Goal: Task Accomplishment & Management: Manage account settings

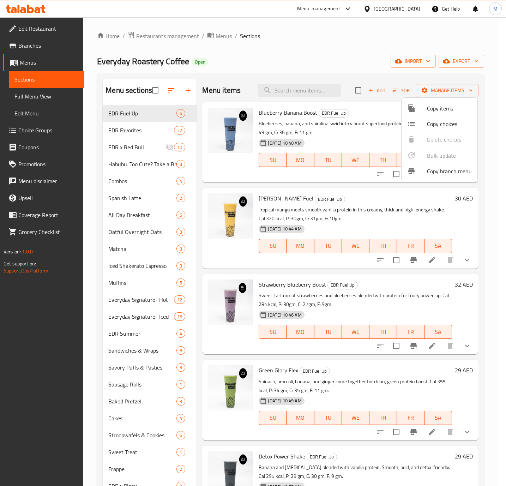
click at [130, 128] on div at bounding box center [253, 243] width 506 height 486
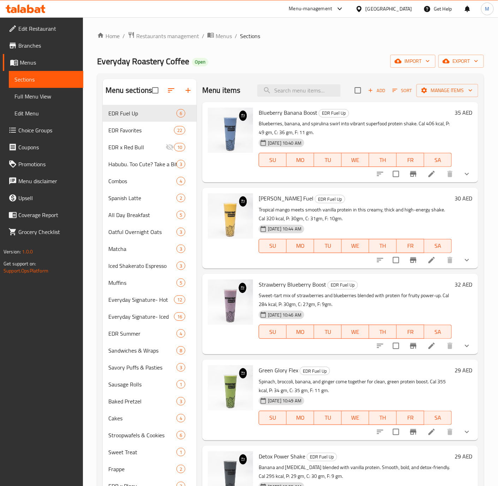
click at [130, 128] on span "EDR Favorites" at bounding box center [141, 130] width 66 height 8
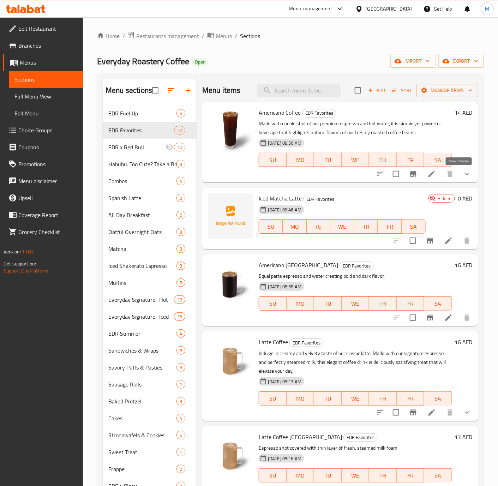
click at [463, 176] on icon "show more" at bounding box center [467, 174] width 8 height 8
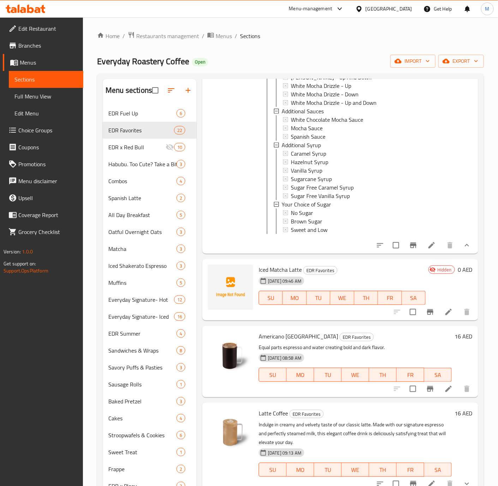
scroll to position [327, 0]
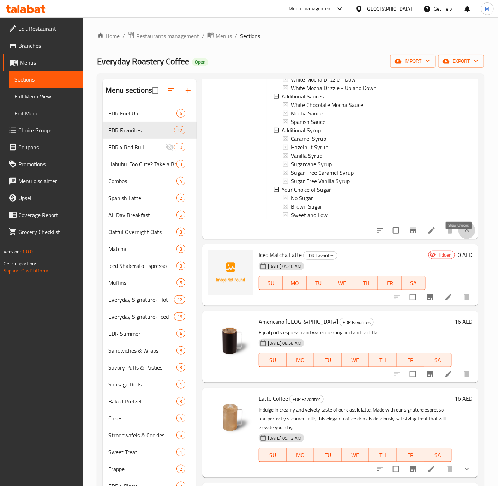
click at [463, 235] on icon "show more" at bounding box center [467, 230] width 8 height 8
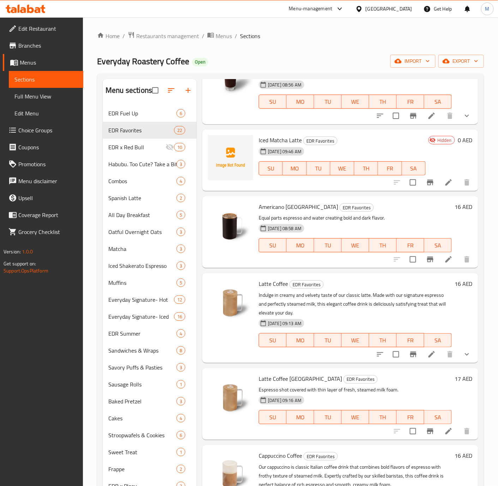
scroll to position [0, 0]
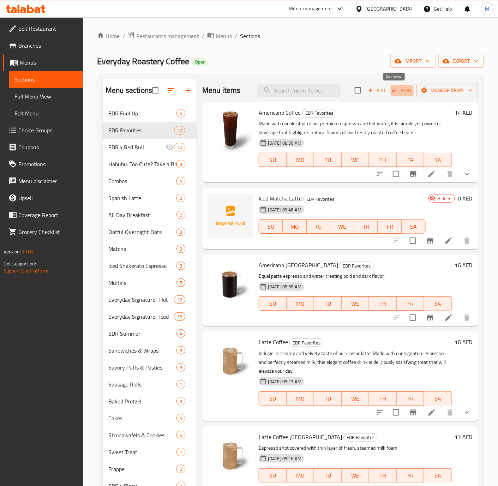
click at [392, 89] on icon "button" at bounding box center [394, 90] width 5 height 3
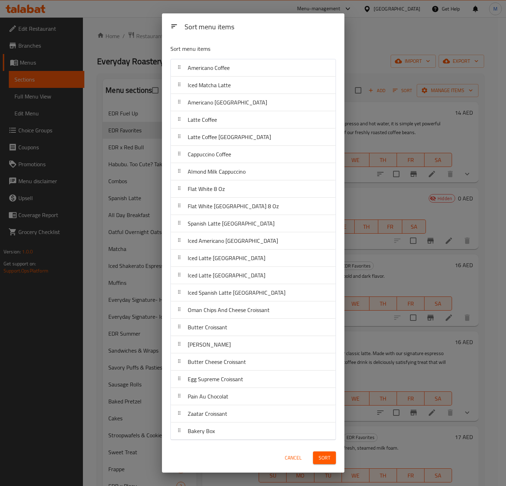
click at [376, 175] on div "Sort menu items Sort menu items Americano Coffee Iced Matcha Latte Americano [G…" at bounding box center [253, 243] width 506 height 486
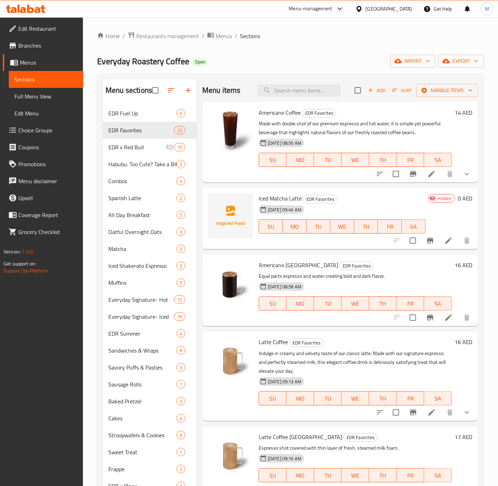
click at [458, 44] on div "Home / Restaurants management / Menus / Sections Everyday Roastery Coffee Open …" at bounding box center [290, 309] width 387 height 556
click at [461, 61] on span "export" at bounding box center [461, 61] width 34 height 9
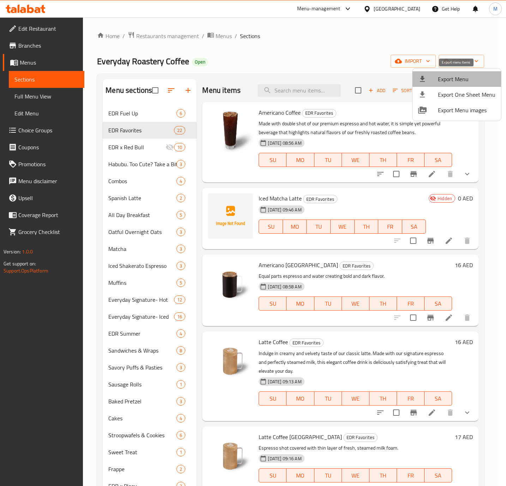
click at [457, 82] on span "Export Menu" at bounding box center [467, 79] width 58 height 8
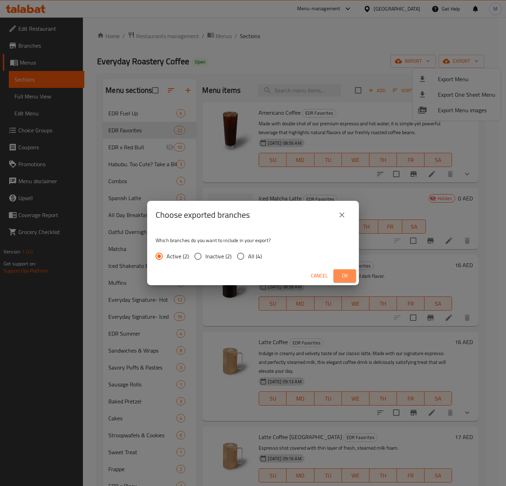
click at [344, 277] on span "Ok" at bounding box center [344, 275] width 11 height 9
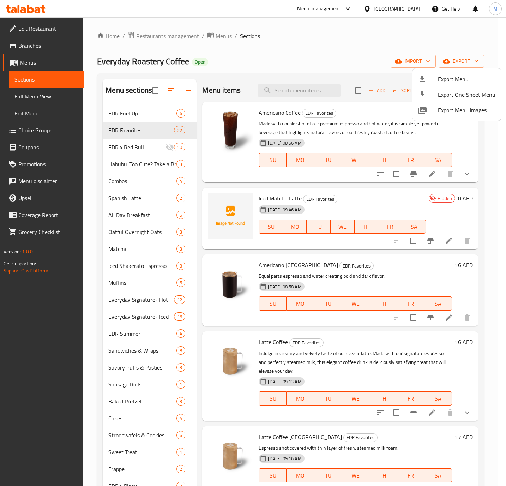
click at [130, 113] on div at bounding box center [253, 243] width 506 height 486
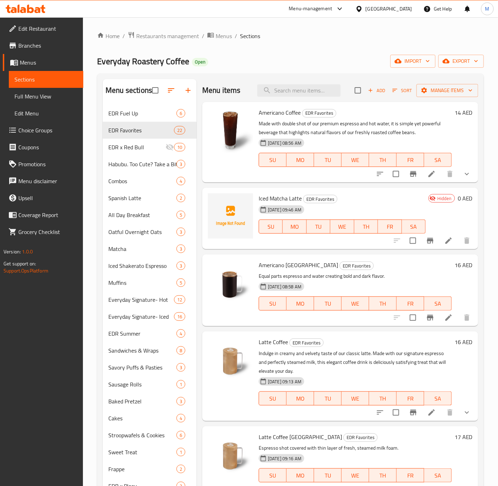
click at [130, 113] on span "EDR Fuel Up" at bounding box center [142, 113] width 68 height 8
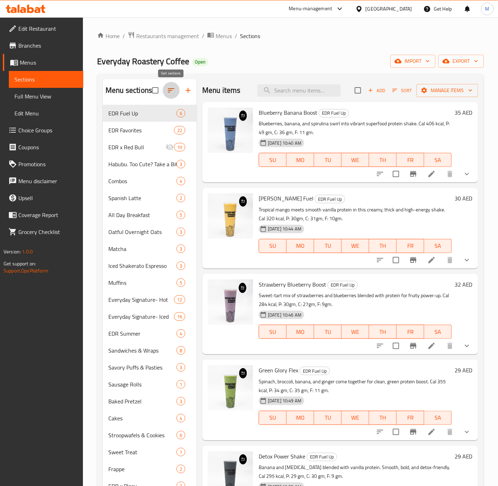
click at [174, 94] on icon "button" at bounding box center [171, 90] width 8 height 8
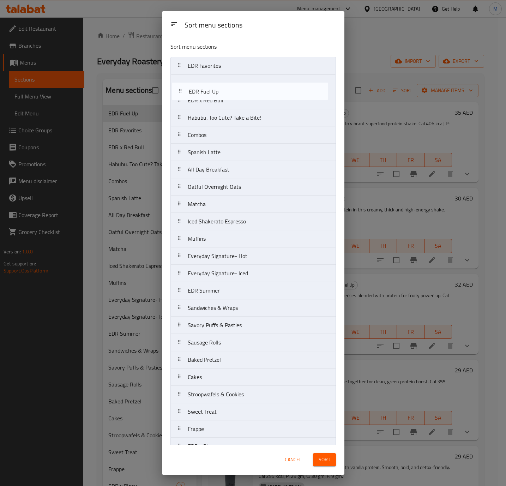
drag, startPoint x: 182, startPoint y: 68, endPoint x: 183, endPoint y: 95, distance: 27.5
click at [183, 95] on nav "EDR Fuel Up EDR Favorites EDR x Red Bull Habubu. Too Cute? Take a Bite! Combos …" at bounding box center [253, 299] width 166 height 485
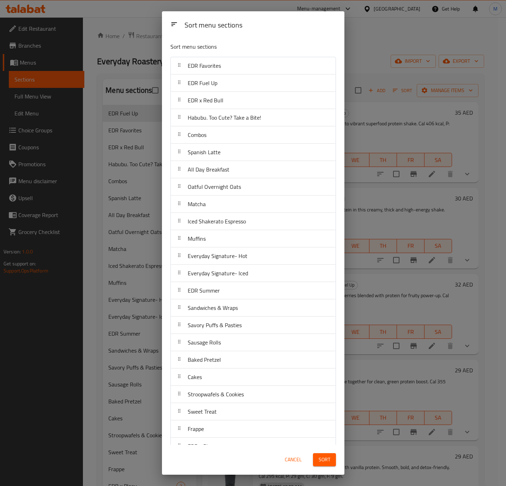
click at [331, 465] on button "Sort" at bounding box center [324, 459] width 23 height 13
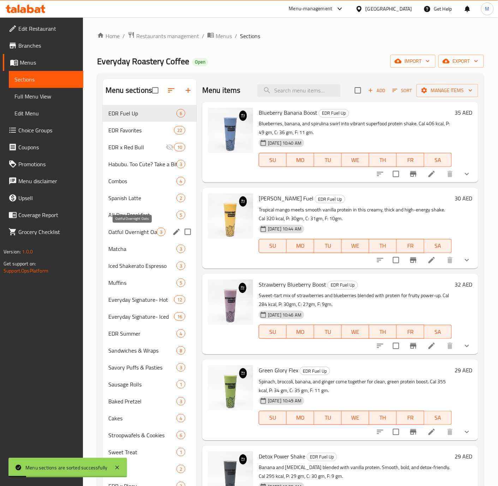
click at [130, 235] on span "Oatful Overnight Oats" at bounding box center [132, 232] width 48 height 8
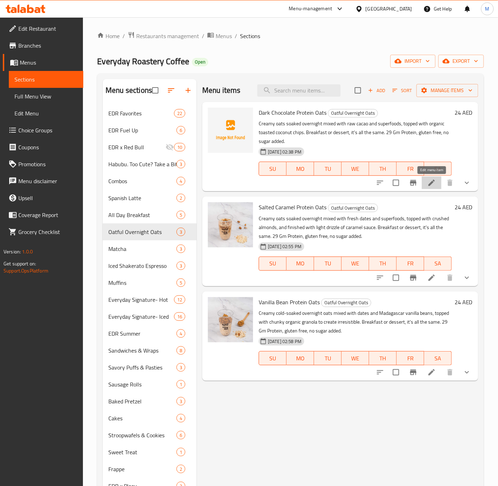
click at [433, 185] on icon at bounding box center [431, 183] width 8 height 8
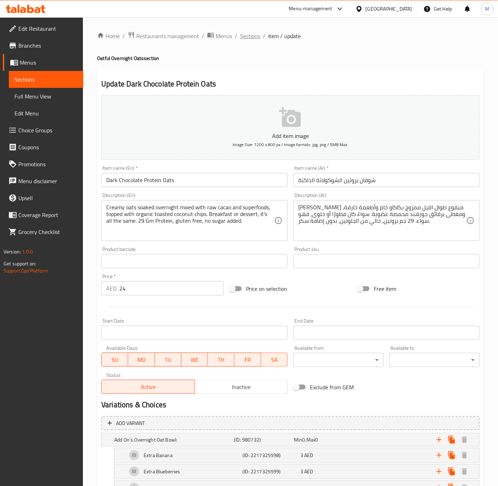
click at [249, 40] on span "Sections" at bounding box center [250, 36] width 20 height 8
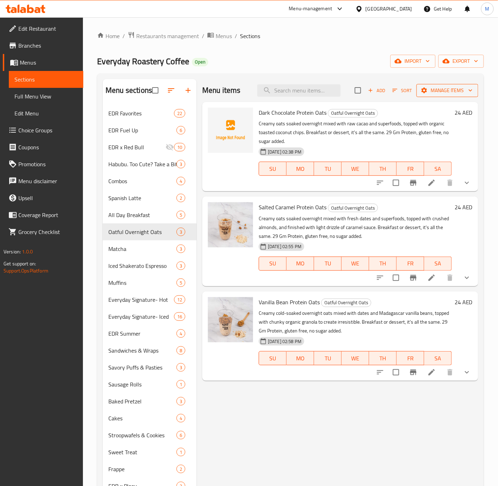
click at [449, 92] on span "Manage items" at bounding box center [447, 90] width 50 height 9
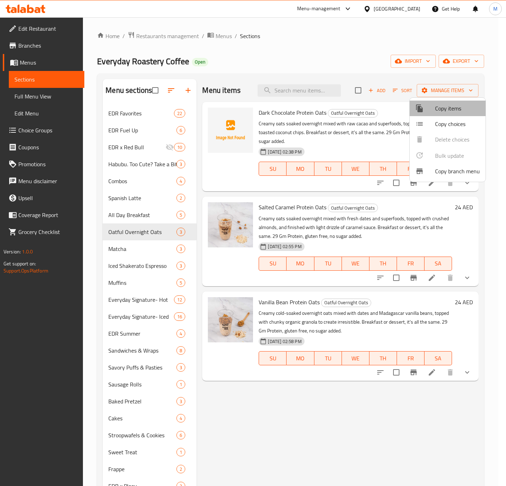
click at [454, 112] on span "Copy items" at bounding box center [457, 108] width 45 height 8
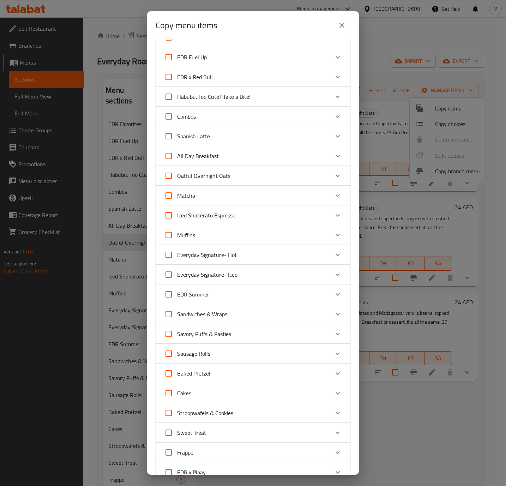
scroll to position [36, 0]
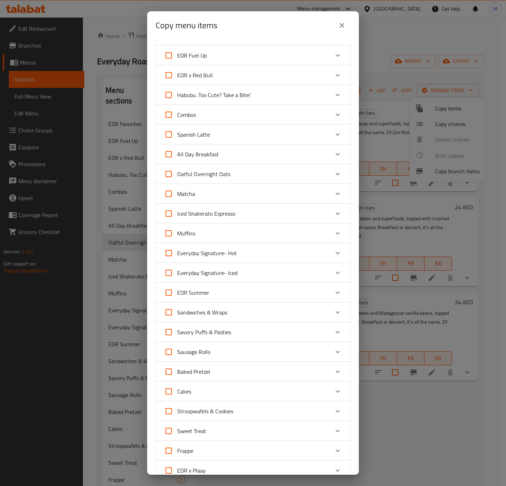
click at [319, 175] on div "Oatful Overnight Oats" at bounding box center [246, 174] width 165 height 17
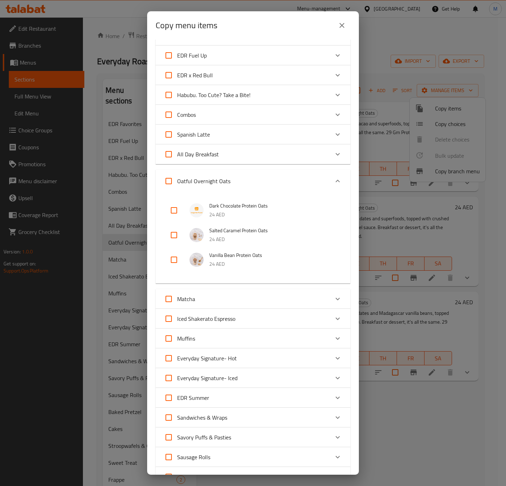
click at [175, 213] on input "checkbox" at bounding box center [174, 210] width 17 height 17
checkbox input "true"
click at [174, 234] on input "checkbox" at bounding box center [174, 235] width 17 height 17
checkbox input "true"
click at [172, 260] on input "checkbox" at bounding box center [174, 259] width 17 height 17
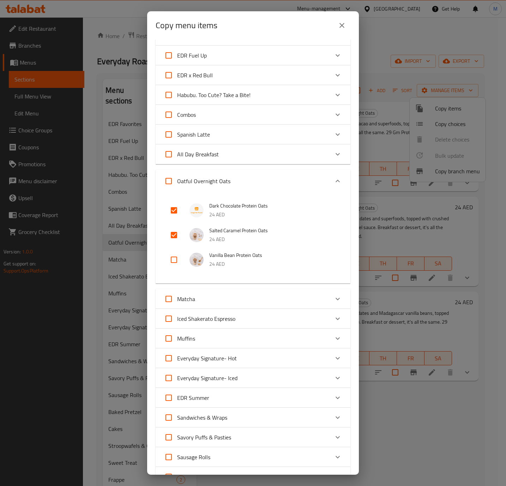
checkbox input "true"
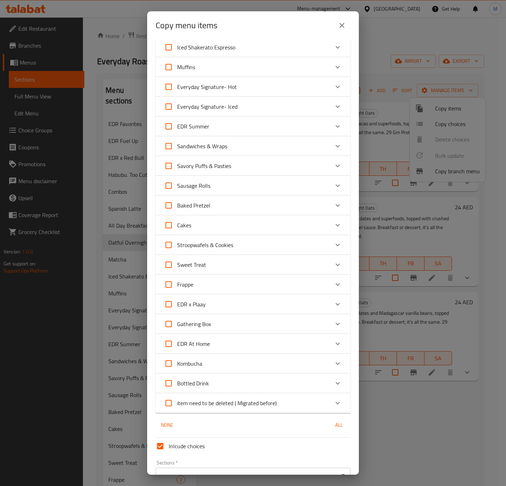
scroll to position [317, 0]
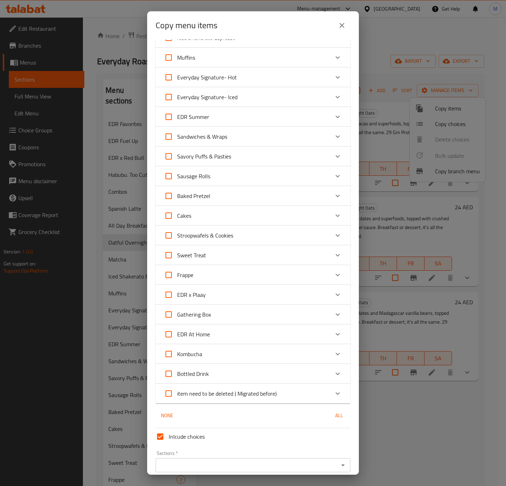
click at [161, 434] on input "Inlcude choices" at bounding box center [160, 436] width 17 height 17
checkbox input "false"
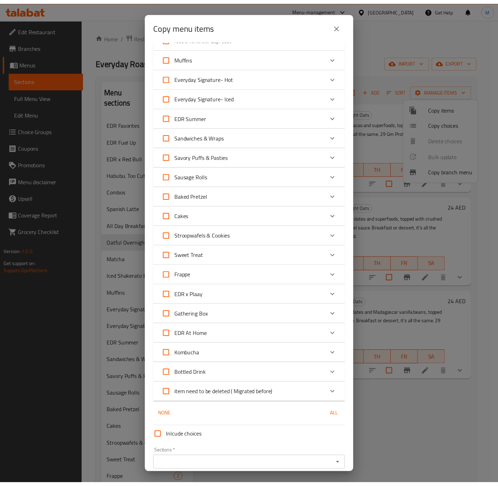
scroll to position [347, 0]
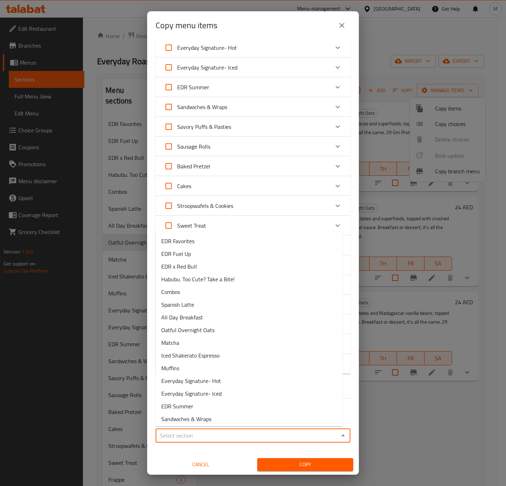
click at [238, 435] on input "Sections   *" at bounding box center [247, 436] width 179 height 10
click at [211, 331] on span "Oatful Overnight Oats" at bounding box center [187, 330] width 53 height 8
type input "Oatful Overnight Oats"
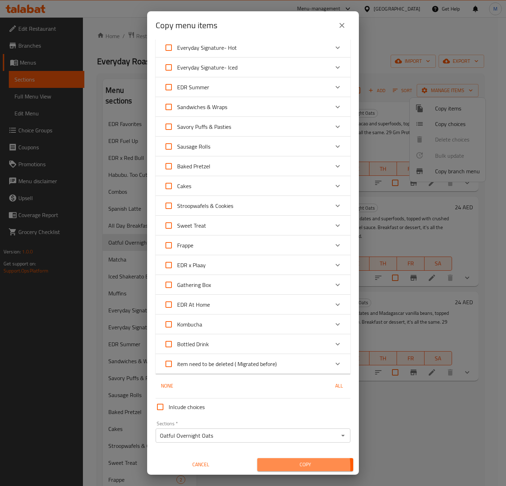
click at [283, 466] on span "Copy" at bounding box center [305, 464] width 85 height 9
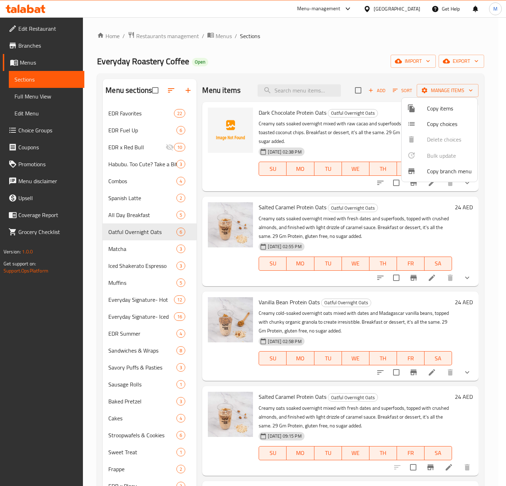
click at [472, 257] on div at bounding box center [253, 243] width 506 height 486
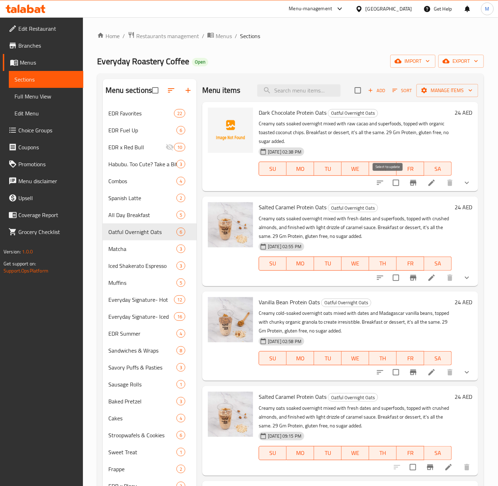
click at [389, 180] on input "checkbox" at bounding box center [396, 182] width 15 height 15
checkbox input "true"
click at [392, 282] on input "checkbox" at bounding box center [396, 277] width 15 height 15
checkbox input "true"
click at [389, 374] on input "checkbox" at bounding box center [396, 372] width 15 height 15
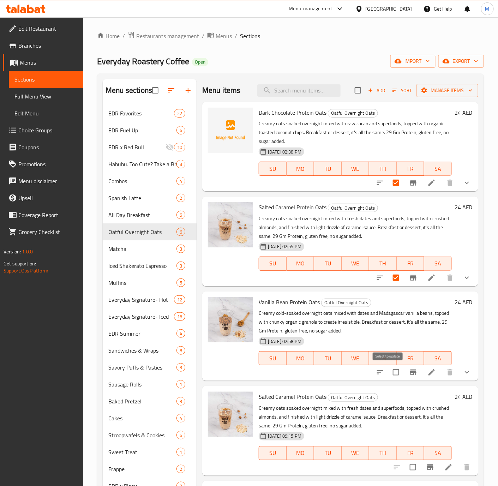
checkbox input "true"
click at [454, 64] on span "export" at bounding box center [461, 61] width 34 height 9
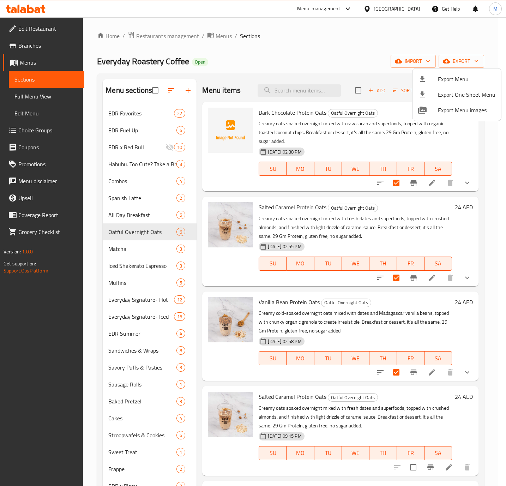
click at [374, 56] on div at bounding box center [253, 243] width 506 height 486
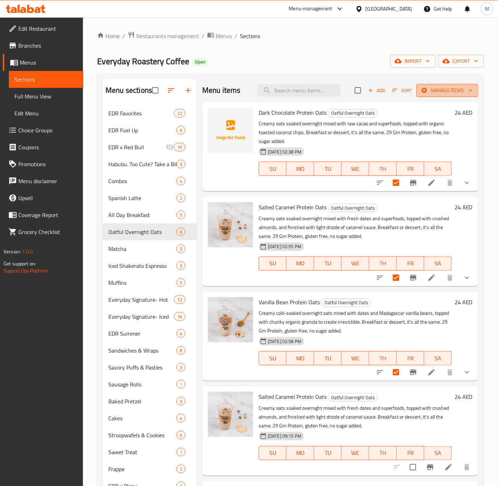
click at [435, 88] on span "Manage items" at bounding box center [447, 90] width 50 height 9
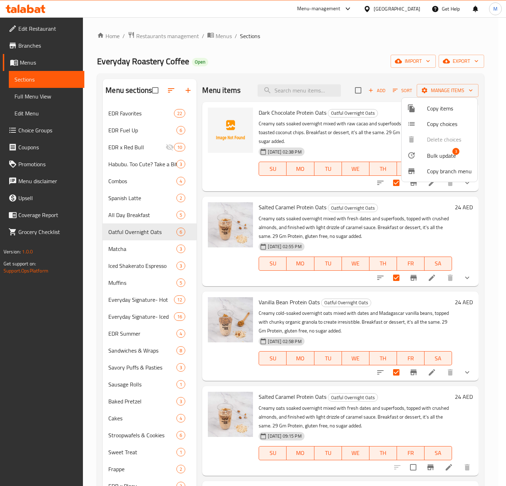
click at [438, 156] on span "Bulk update" at bounding box center [441, 155] width 29 height 8
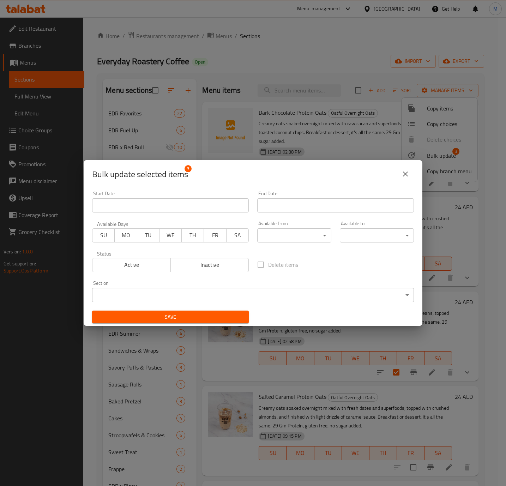
click at [197, 302] on body "​ Menu-management [GEOGRAPHIC_DATA] Get Help M Edit Restaurant Branches Menus S…" at bounding box center [253, 251] width 506 height 469
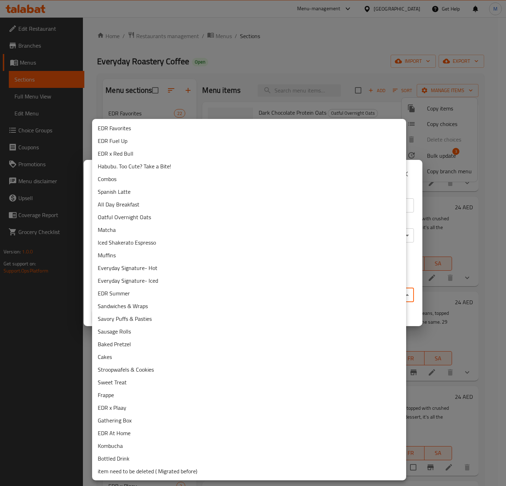
click at [166, 467] on li "item need to be deleted ( Migrated before)" at bounding box center [249, 471] width 314 height 13
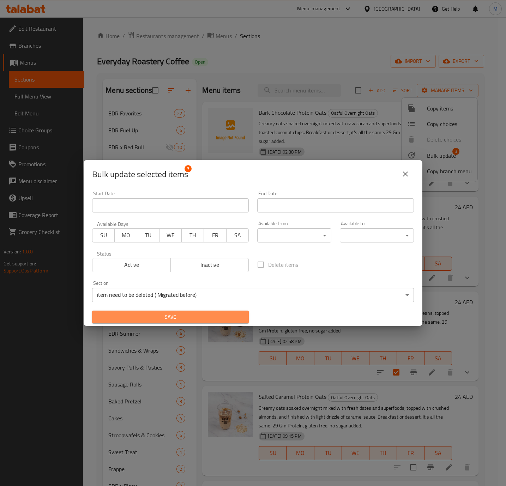
click at [182, 319] on span "Save" at bounding box center [170, 317] width 145 height 9
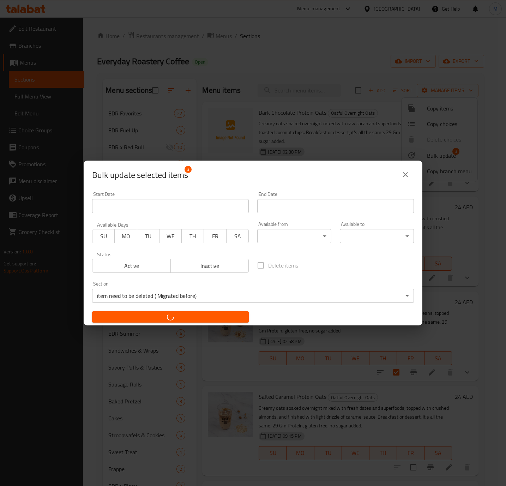
checkbox input "false"
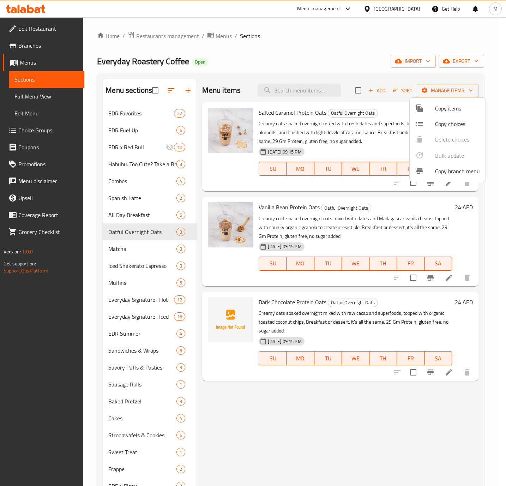
click at [393, 88] on div at bounding box center [253, 243] width 506 height 486
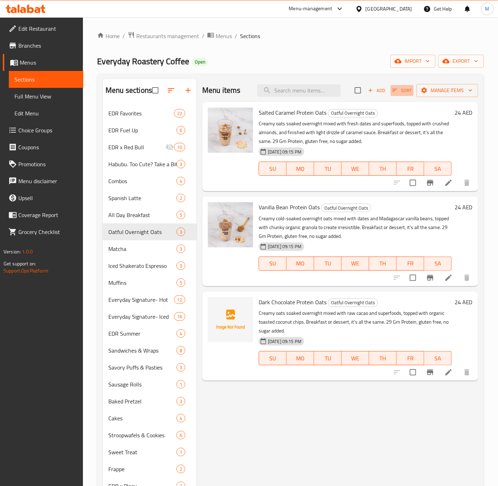
click at [393, 88] on icon "button" at bounding box center [395, 90] width 6 height 6
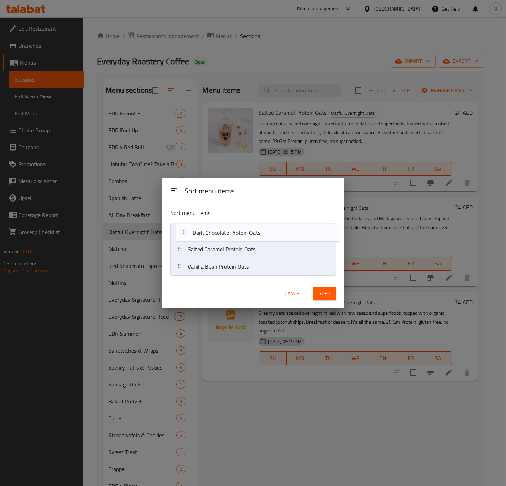
drag, startPoint x: 186, startPoint y: 271, endPoint x: 191, endPoint y: 232, distance: 39.8
click at [191, 232] on nav "Salted Caramel Protein Oats Vanilla Bean Protein Oats Dark Chocolate Protein Oa…" at bounding box center [253, 249] width 166 height 53
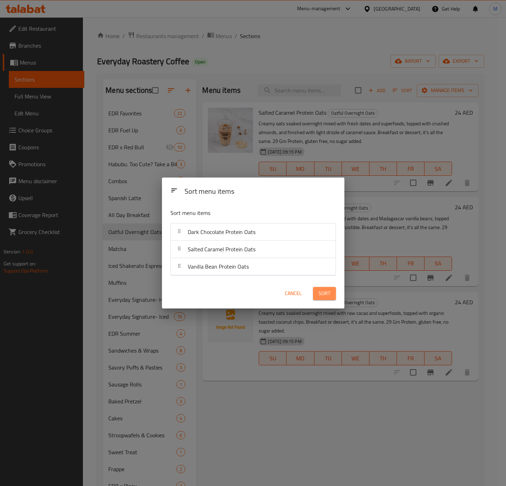
click at [328, 297] on span "Sort" at bounding box center [325, 293] width 12 height 9
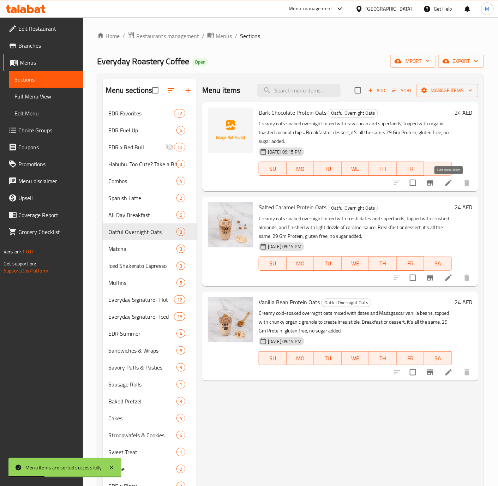
click at [447, 184] on icon at bounding box center [448, 183] width 6 height 6
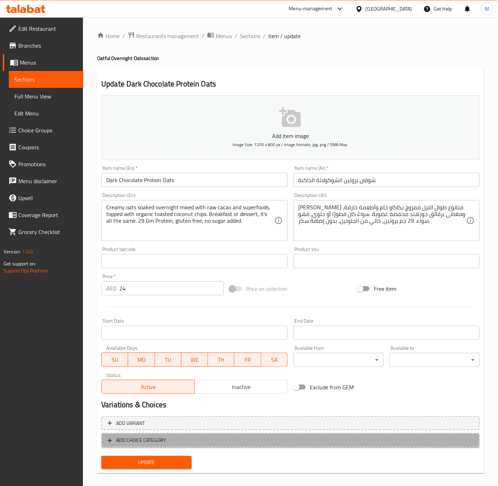
click at [196, 437] on span "ADD CHOICE CATEGORY" at bounding box center [291, 440] width 366 height 9
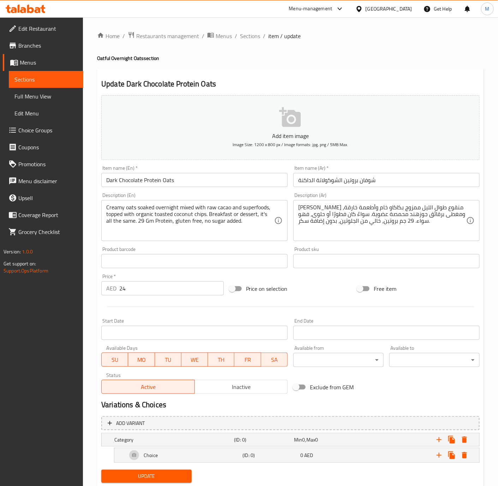
scroll to position [21, 0]
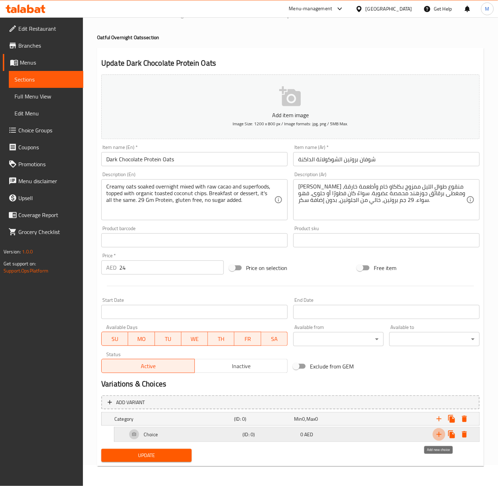
click at [438, 438] on icon "Expand" at bounding box center [439, 434] width 8 height 8
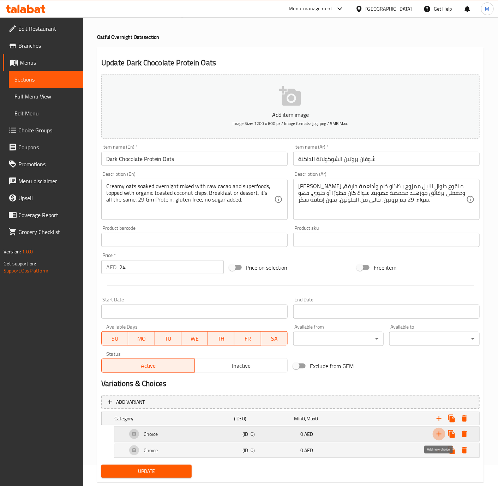
click at [438, 438] on icon "Expand" at bounding box center [439, 434] width 8 height 8
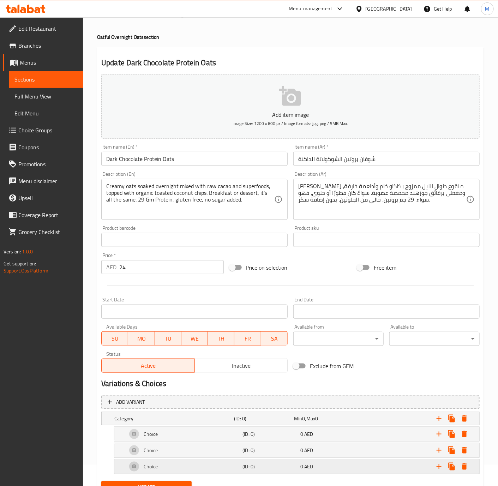
click at [251, 422] on h5 "(ID: 0)" at bounding box center [262, 418] width 57 height 7
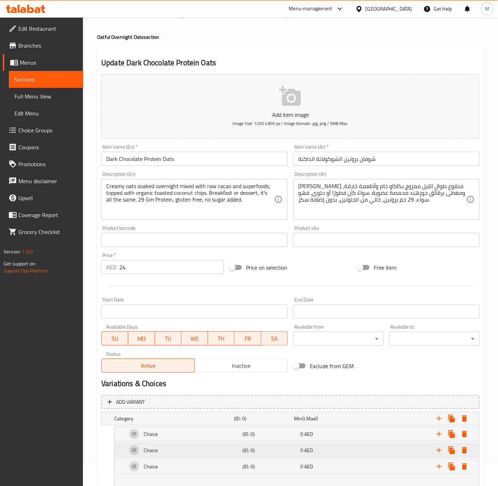
click at [248, 422] on h5 "(ID: 0)" at bounding box center [262, 418] width 57 height 7
click at [247, 422] on h5 "(ID: 0)" at bounding box center [262, 418] width 57 height 7
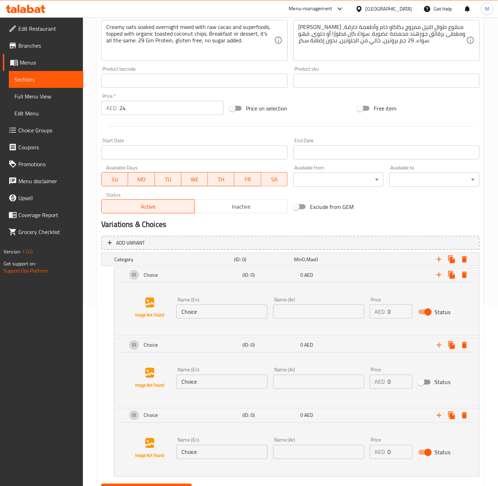
scroll to position [198, 0]
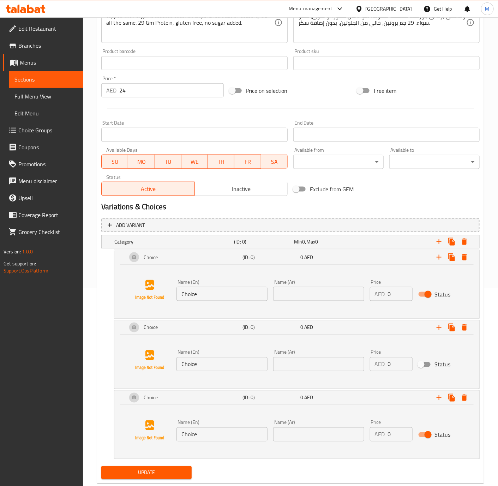
click at [235, 291] on input "Choice" at bounding box center [221, 294] width 91 height 14
paste input "Regular Milk"
type input "Regular Milk"
click at [203, 360] on input "Choice" at bounding box center [221, 364] width 91 height 14
paste input "Low Fat Milk"
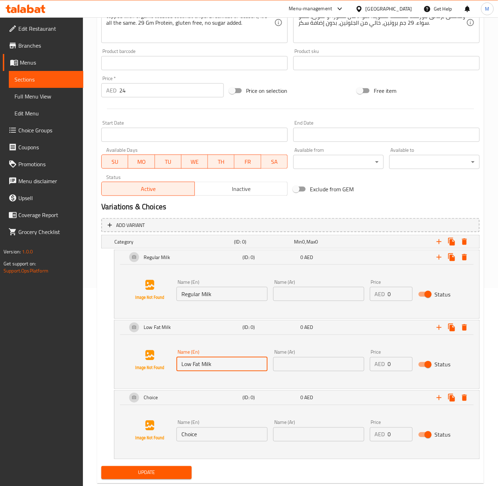
type input "Low Fat Milk"
click at [228, 433] on input "Choice" at bounding box center [221, 434] width 91 height 14
paste input "Lactose Fre"
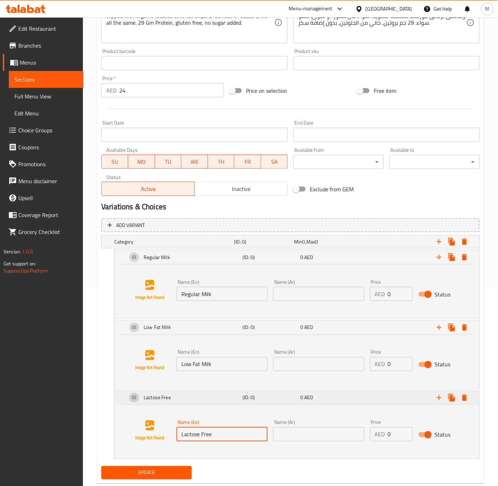
type input "Lactose Free"
click at [438, 261] on icon "Expand" at bounding box center [439, 257] width 8 height 8
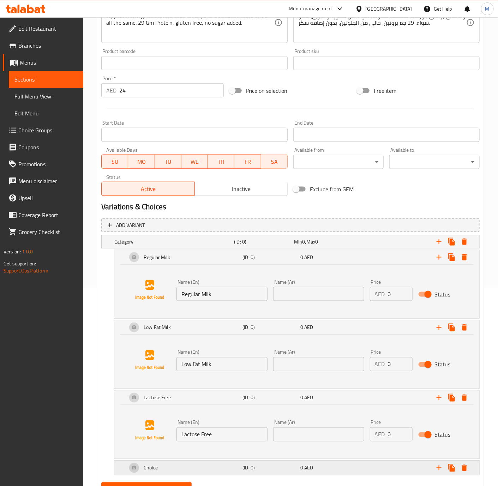
click at [266, 245] on h5 "(ID: 0)" at bounding box center [262, 241] width 57 height 7
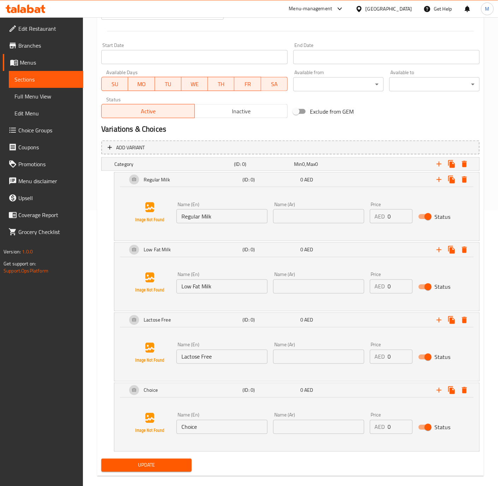
scroll to position [287, 0]
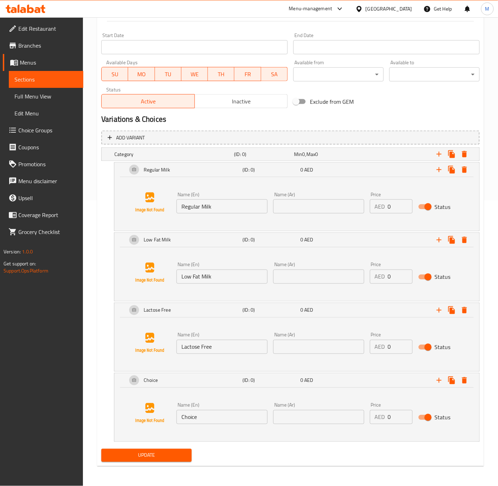
click at [213, 419] on input "Choice" at bounding box center [221, 417] width 91 height 14
paste input "Almond Milk"
type input "Almond Milk"
click at [438, 174] on icon "Expand" at bounding box center [439, 170] width 8 height 8
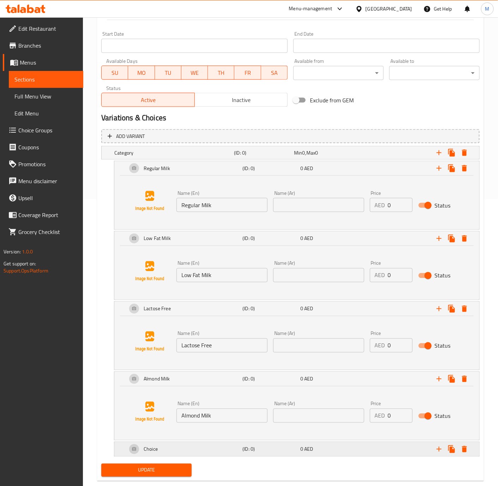
click at [206, 158] on div "Choice" at bounding box center [173, 153] width 120 height 10
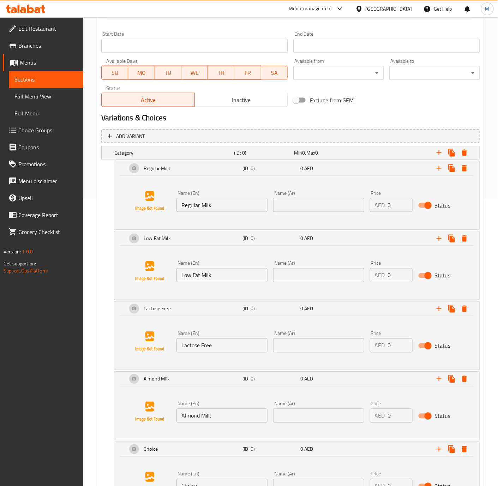
scroll to position [358, 0]
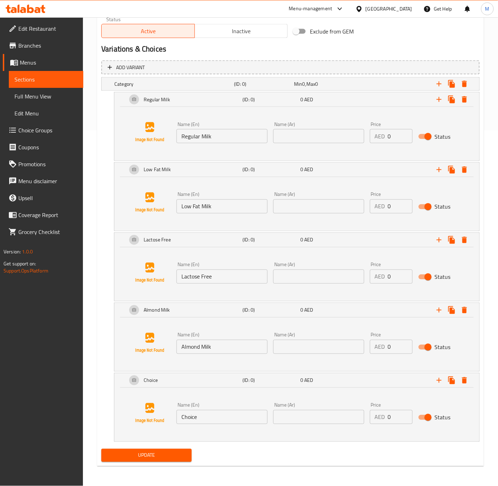
click at [214, 407] on div "Name (En) Choice Name (En)" at bounding box center [221, 414] width 91 height 22
click at [214, 413] on input "Choice" at bounding box center [221, 417] width 91 height 14
paste input "No Milk"
type input "No Milk"
drag, startPoint x: 397, startPoint y: 345, endPoint x: 383, endPoint y: 347, distance: 14.5
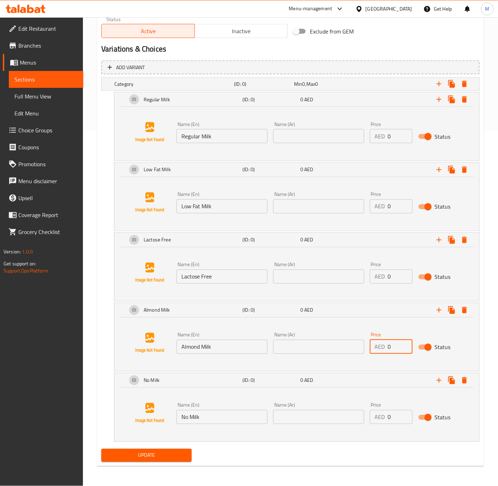
click at [383, 347] on div "AED 0 Price" at bounding box center [391, 347] width 43 height 14
type input "5"
click at [318, 349] on input "text" at bounding box center [318, 347] width 91 height 14
type input "حليب اللوز"
click at [318, 288] on div "Name (En) Lactose Free Name (En) Name (Ar) Name (Ar) Price AED 0 Price Status" at bounding box center [297, 273] width 348 height 54
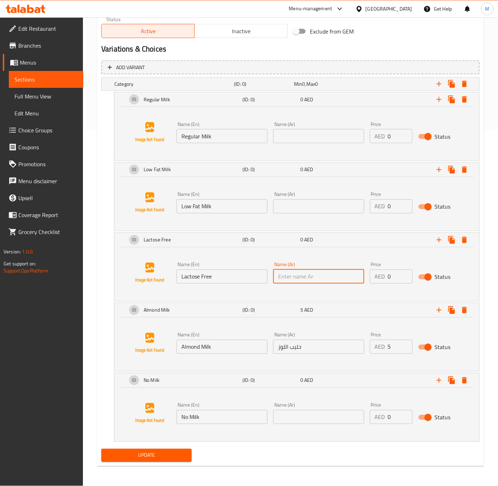
click at [315, 274] on input "text" at bounding box center [318, 277] width 91 height 14
type input "خالي من اللاكتوز"
click at [312, 206] on input "text" at bounding box center [318, 206] width 91 height 14
type input "حليب قليل الدسم"
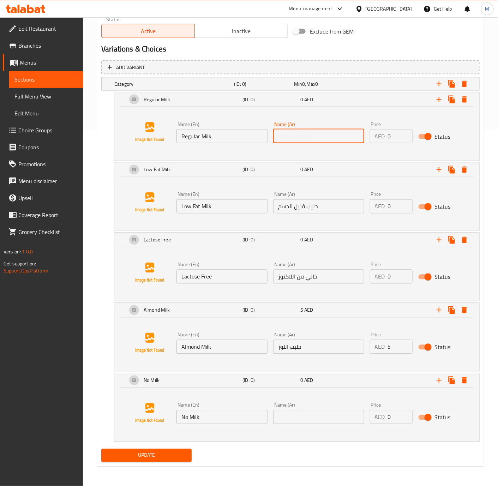
click at [322, 140] on input "text" at bounding box center [318, 136] width 91 height 14
type input "حليب عادي"
click at [297, 83] on span "Min" at bounding box center [298, 83] width 8 height 9
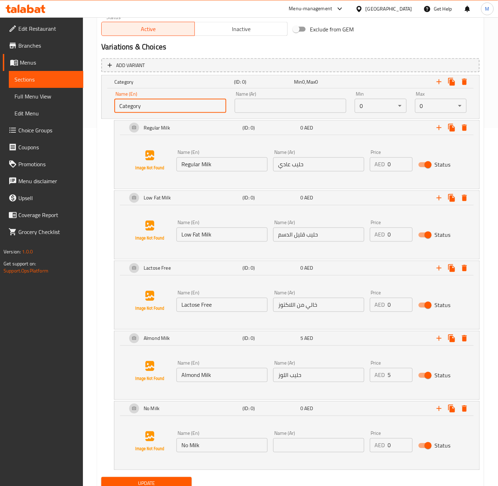
click at [178, 108] on input "Category" at bounding box center [170, 106] width 112 height 14
click at [164, 111] on input "Category" at bounding box center [170, 106] width 112 height 14
paste input "Your Choice of Milk"
type input "Your Choice of Milk:"
click at [277, 107] on input "text" at bounding box center [291, 106] width 112 height 14
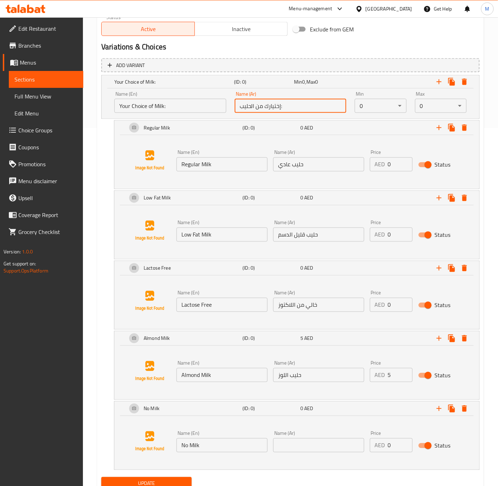
type input "إختيارك من الحليب:"
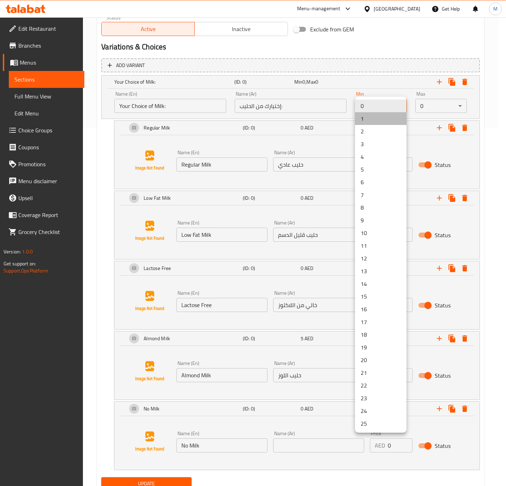
click at [369, 116] on li "1" at bounding box center [381, 118] width 52 height 13
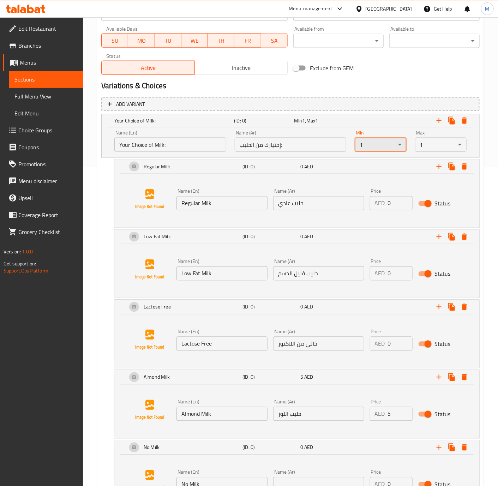
scroll to position [318, 0]
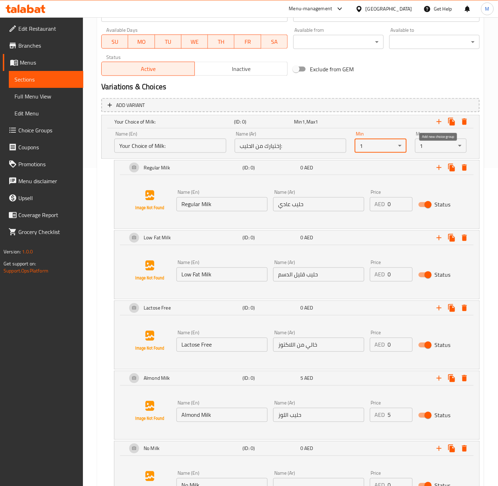
click at [438, 120] on icon "Expand" at bounding box center [439, 122] width 8 height 8
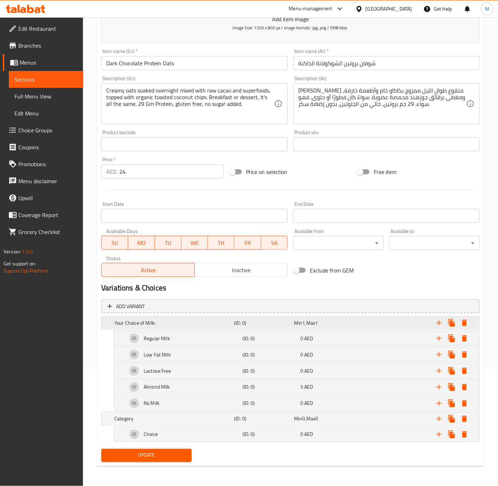
scroll to position [120, 0]
click at [438, 432] on icon "Expand" at bounding box center [439, 434] width 8 height 8
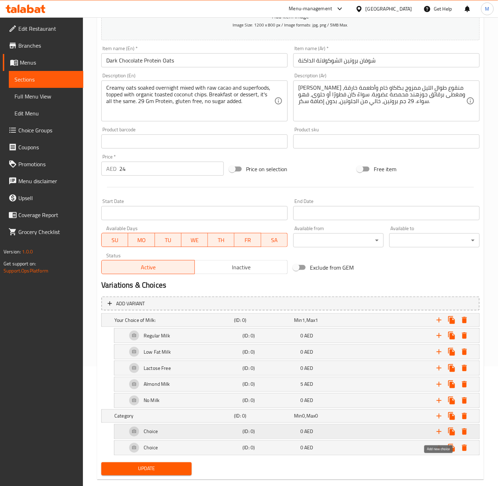
click at [438, 432] on icon "Expand" at bounding box center [439, 431] width 8 height 8
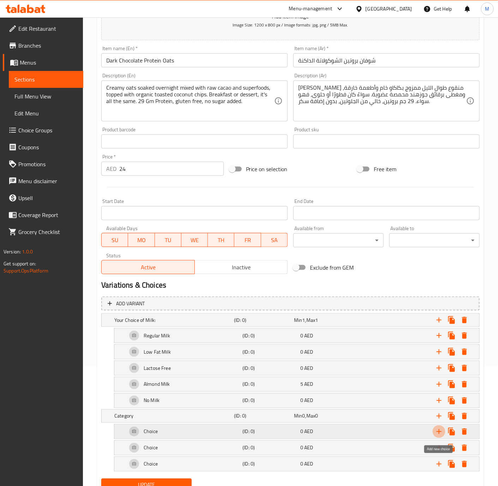
click at [438, 432] on icon "Expand" at bounding box center [439, 431] width 8 height 8
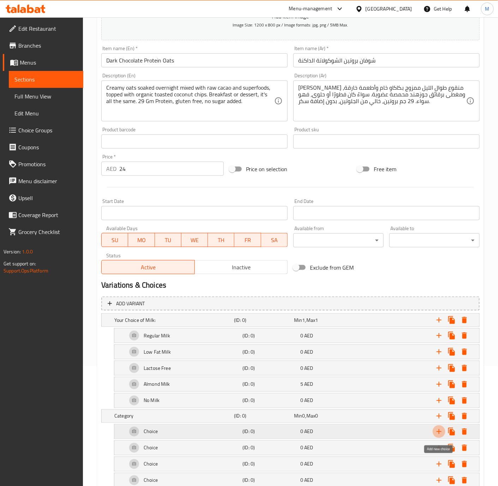
click at [438, 432] on icon "Expand" at bounding box center [439, 431] width 8 height 8
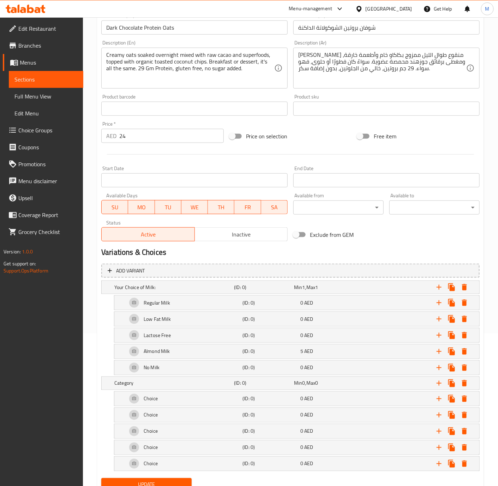
scroll to position [186, 0]
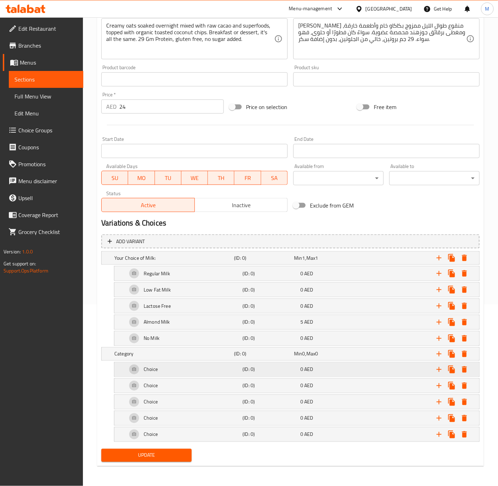
click at [161, 263] on div "Choice" at bounding box center [173, 258] width 120 height 10
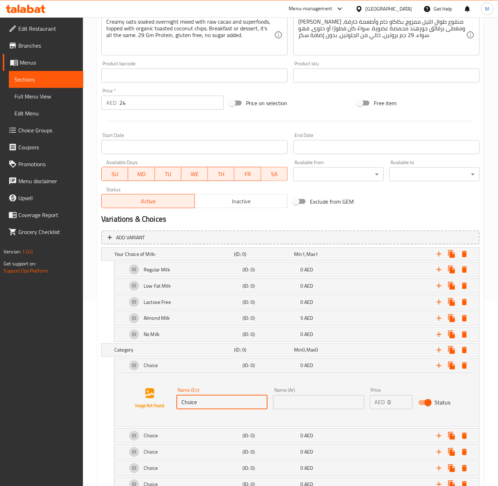
click at [206, 403] on input "Choice" at bounding box center [221, 402] width 91 height 14
paste input "Extra Banana"
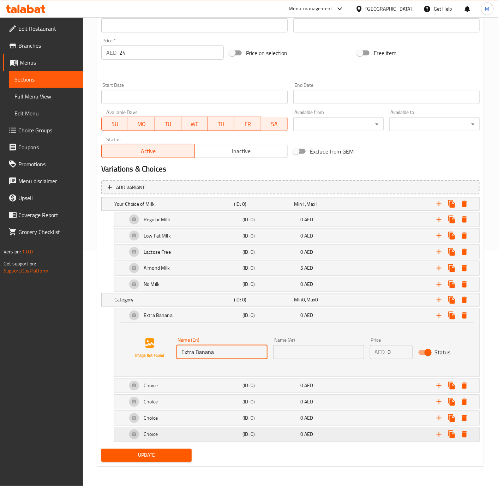
type input "Extra Banana"
click at [183, 209] on div "Choice" at bounding box center [173, 204] width 120 height 10
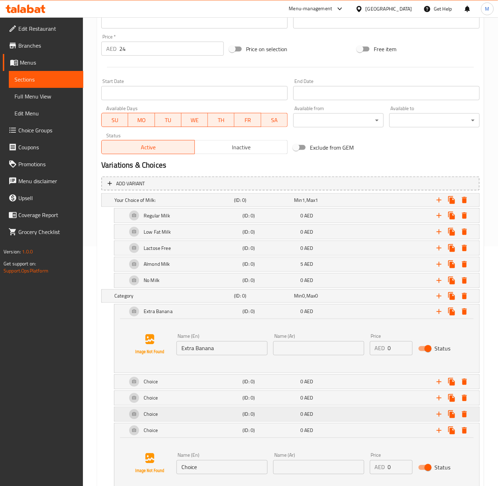
click at [183, 205] on div "Choice" at bounding box center [173, 200] width 120 height 10
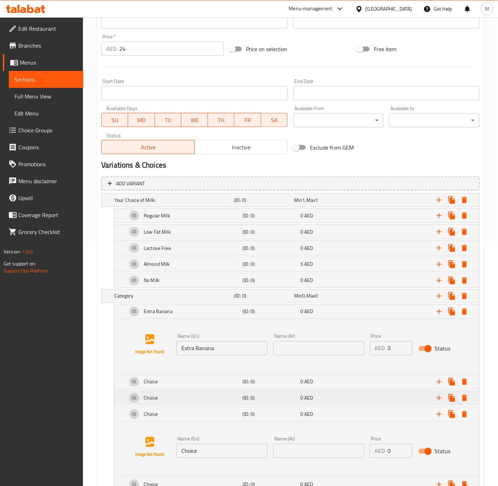
click at [183, 205] on div "Choice" at bounding box center [173, 200] width 120 height 10
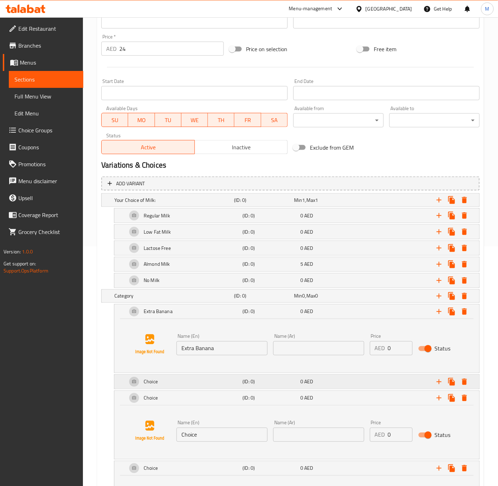
click at [186, 205] on div "Choice" at bounding box center [173, 200] width 120 height 10
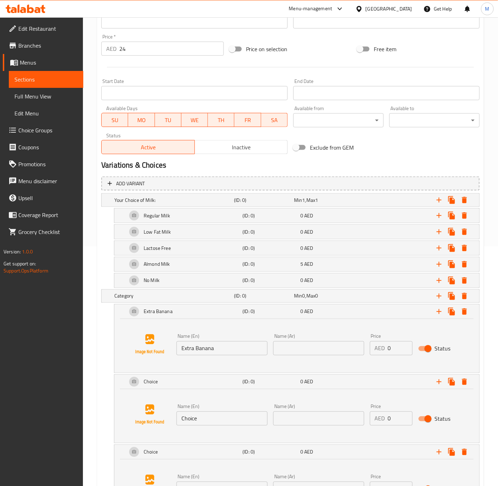
click at [205, 420] on input "Choice" at bounding box center [221, 418] width 91 height 14
paste input "Extra Blueberries"
type input "Extra Blueberries"
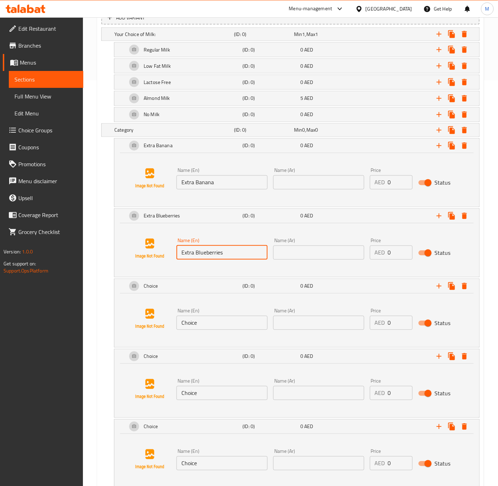
scroll to position [453, 0]
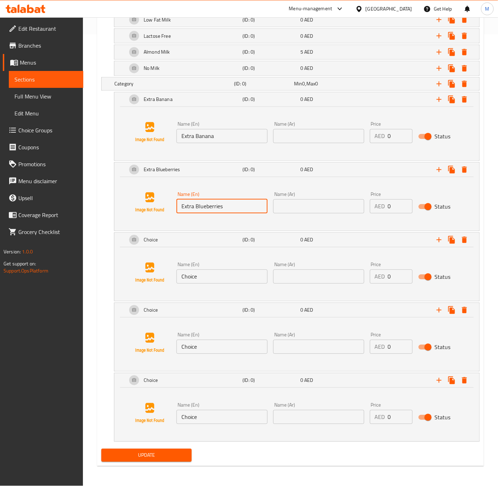
click at [206, 278] on input "Choice" at bounding box center [221, 277] width 91 height 14
paste input "Extra Strawberries"
type input "Extra Strawberries"
click at [218, 352] on input "Choice" at bounding box center [221, 347] width 91 height 14
paste input "Extra Coconut Chips"
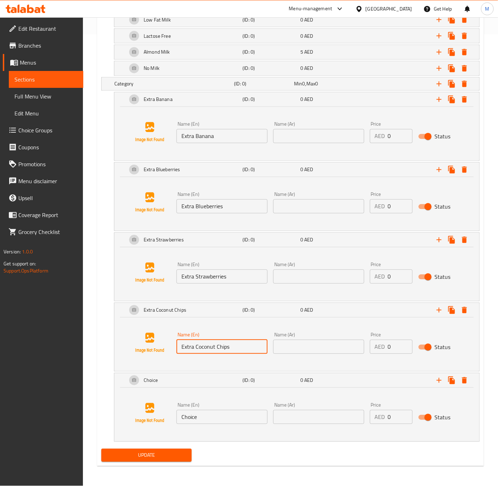
type input "Extra Coconut Chips"
click at [223, 415] on input "Choice" at bounding box center [221, 417] width 91 height 14
paste input "Extra Chopped Almond"
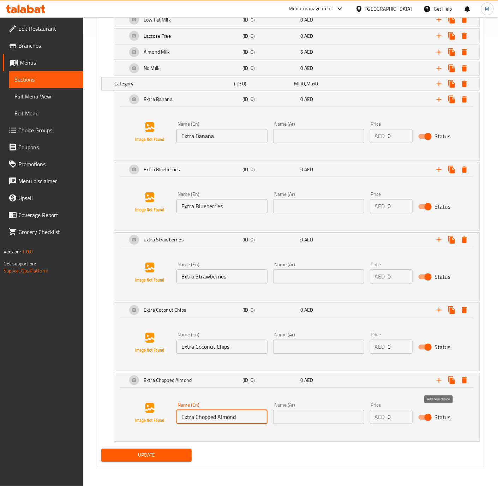
type input "Extra Chopped Almond"
click at [439, 384] on icon "Expand" at bounding box center [439, 380] width 8 height 8
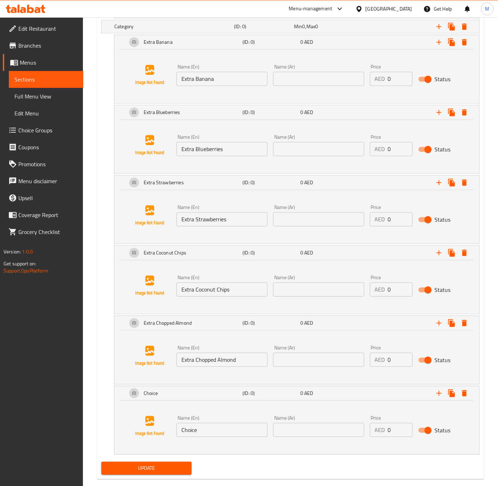
scroll to position [526, 0]
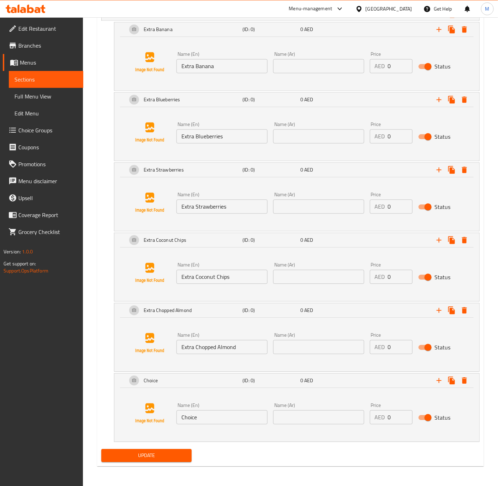
click at [200, 420] on input "Choice" at bounding box center [221, 417] width 91 height 14
paste input "Extra Organic Peanut Butter"
type input "Extra Organic Peanut Butter"
click at [436, 379] on icon "Expand" at bounding box center [439, 380] width 8 height 8
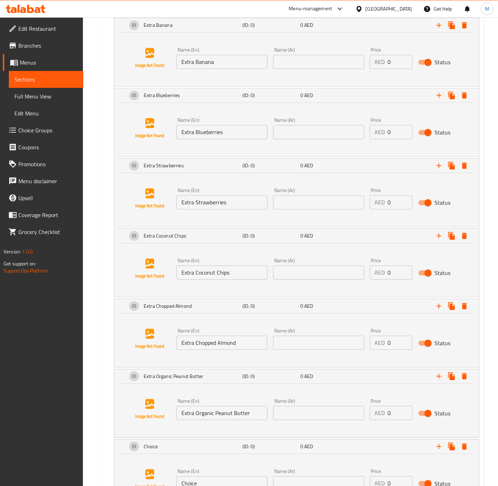
click at [239, 483] on input "Choice" at bounding box center [221, 483] width 91 height 14
paste input "Regular Peanut Butter"
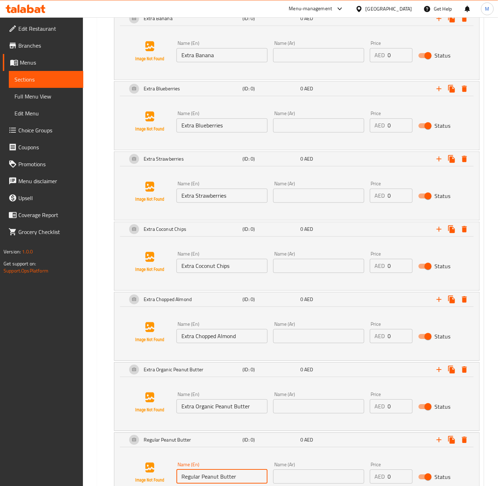
click at [189, 408] on input "Extra Organic Peanut Butter" at bounding box center [221, 406] width 91 height 14
click at [182, 480] on input "Regular Peanut Butter" at bounding box center [221, 476] width 91 height 14
paste input "Extra"
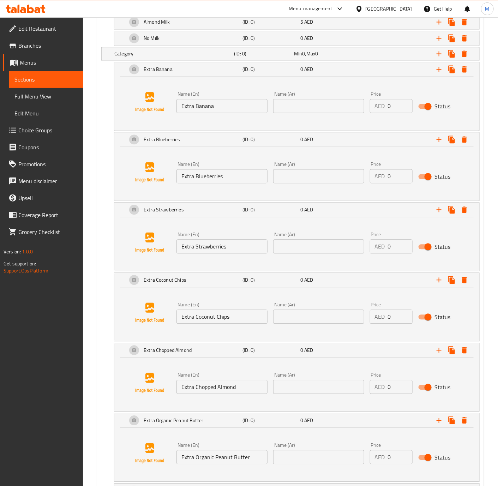
scroll to position [428, 0]
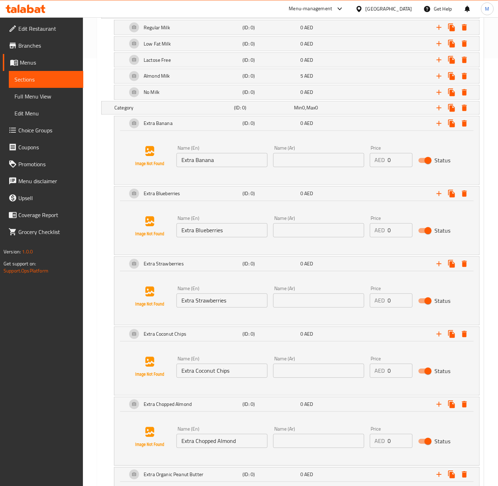
type input "Extra Regular Peanut Butter"
click at [307, 162] on input "text" at bounding box center [318, 160] width 91 height 14
type input "موز إضافي"
click at [323, 228] on input "text" at bounding box center [318, 230] width 91 height 14
type input "توت أزرق إضافي"
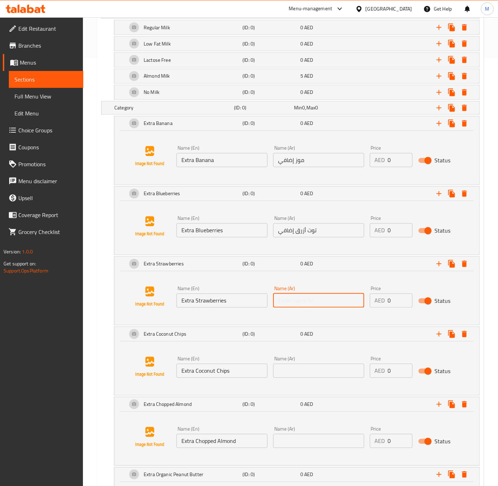
click at [320, 306] on input "text" at bounding box center [318, 301] width 91 height 14
type input "فراولة إضافي"
click at [332, 373] on input "text" at bounding box center [318, 371] width 91 height 14
type input "رقائق جوز هند إضافي"
click at [315, 442] on input "text" at bounding box center [318, 441] width 91 height 14
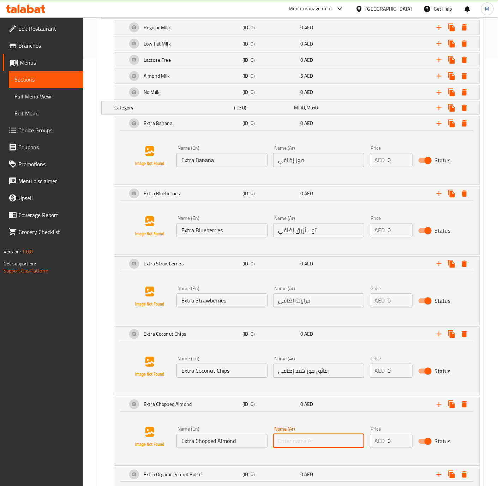
type input "ر"
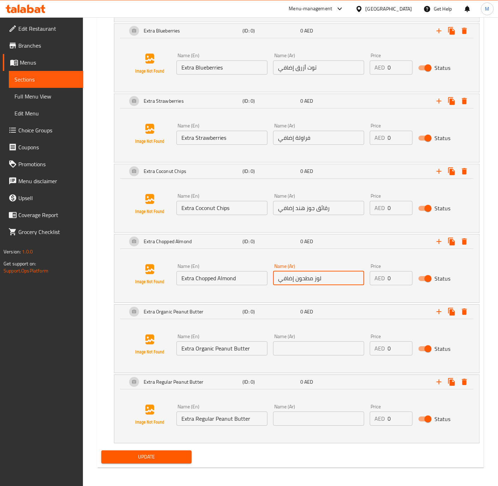
scroll to position [596, 0]
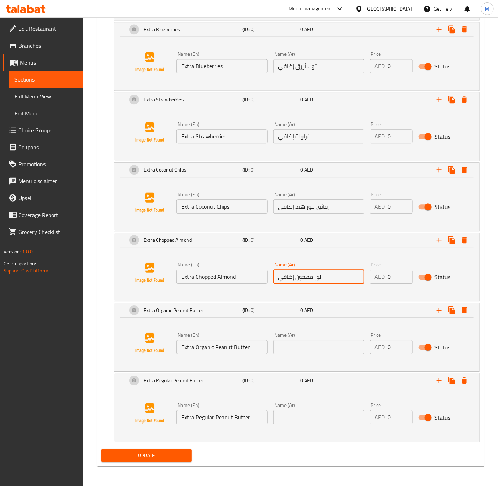
type input "لوز مطحون إضافي"
click at [324, 345] on input "text" at bounding box center [318, 347] width 91 height 14
type input "زبدة فول سوداني أورجانيك إضافية"
click at [315, 418] on input "text" at bounding box center [318, 417] width 91 height 14
paste input "زبدة فول سوداني أورجانيك إضافية"
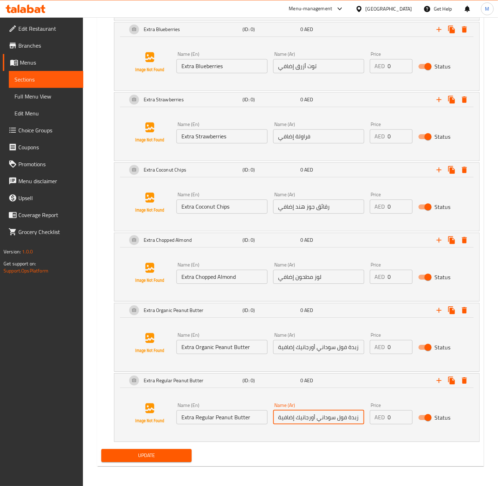
click at [302, 415] on input "زبدة فول سوداني أورجانيك إضافية" at bounding box center [318, 417] width 91 height 14
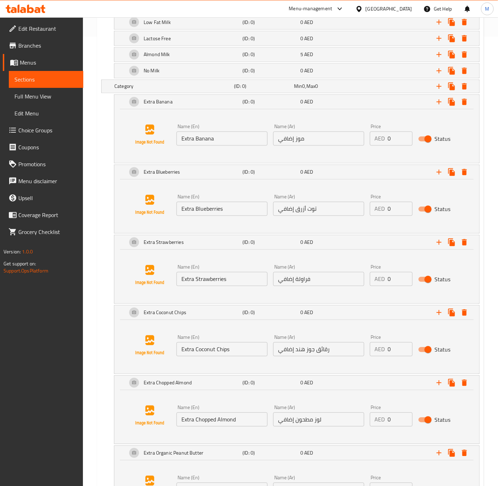
scroll to position [448, 0]
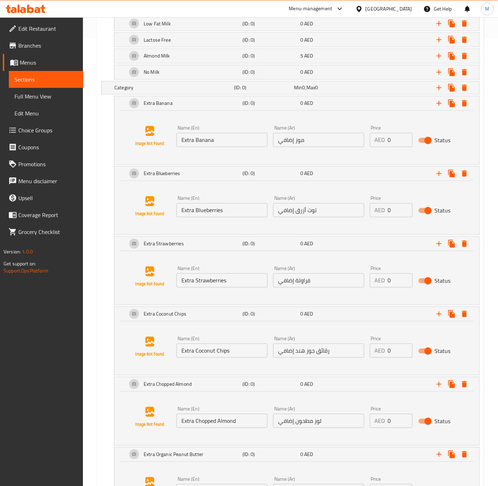
type input "زبدة فول سوداني عادية إضافية"
drag, startPoint x: 396, startPoint y: 142, endPoint x: 371, endPoint y: 156, distance: 28.7
click at [371, 143] on div "AED 0 Price" at bounding box center [391, 140] width 43 height 14
type input "3"
click at [378, 215] on div "AED 0 Price" at bounding box center [391, 210] width 43 height 14
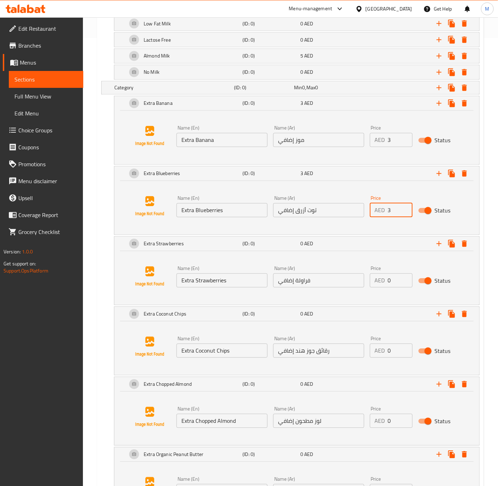
type input "3"
drag, startPoint x: 393, startPoint y: 281, endPoint x: 377, endPoint y: 283, distance: 16.4
click at [377, 283] on div "AED 0 Price" at bounding box center [391, 280] width 43 height 14
type input "3"
drag, startPoint x: 396, startPoint y: 352, endPoint x: 380, endPoint y: 355, distance: 16.1
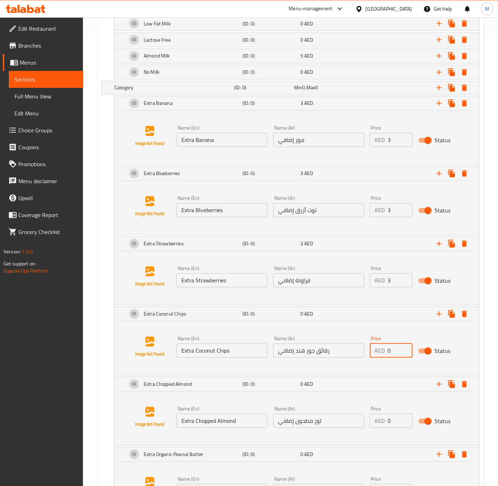
click at [380, 355] on div "AED 0 Price" at bounding box center [391, 351] width 43 height 14
type input "4"
drag, startPoint x: 393, startPoint y: 421, endPoint x: 375, endPoint y: 422, distance: 17.7
click at [375, 422] on div "AED 0 Price" at bounding box center [391, 421] width 43 height 14
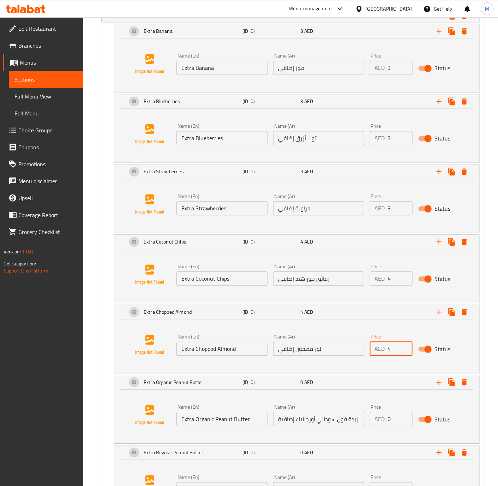
scroll to position [596, 0]
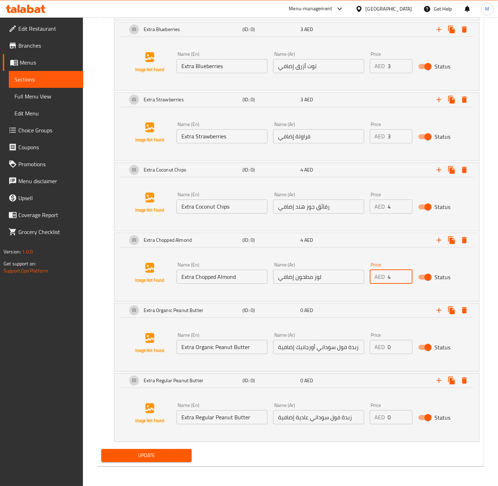
type input "4"
drag, startPoint x: 397, startPoint y: 346, endPoint x: 395, endPoint y: 375, distance: 28.7
click at [386, 345] on div "AED 0 Price" at bounding box center [391, 347] width 43 height 14
type input "4"
drag, startPoint x: 395, startPoint y: 417, endPoint x: 373, endPoint y: 419, distance: 22.0
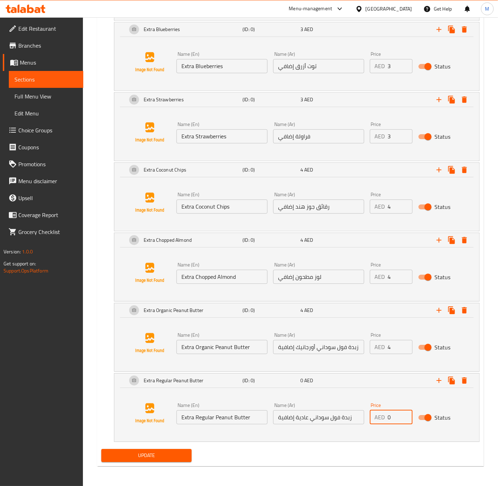
click at [373, 419] on div "AED 0 Price" at bounding box center [391, 417] width 43 height 14
type input "3"
click at [160, 457] on span "Update" at bounding box center [146, 455] width 79 height 9
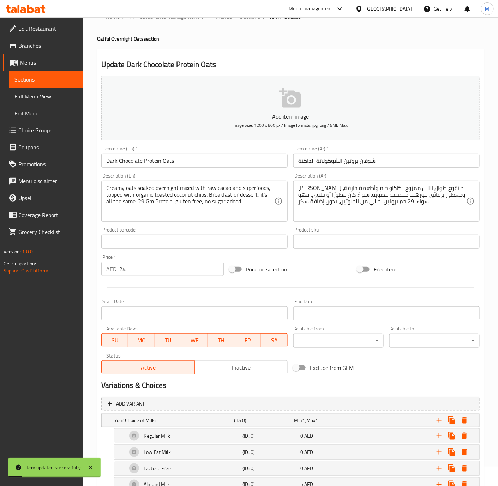
scroll to position [0, 0]
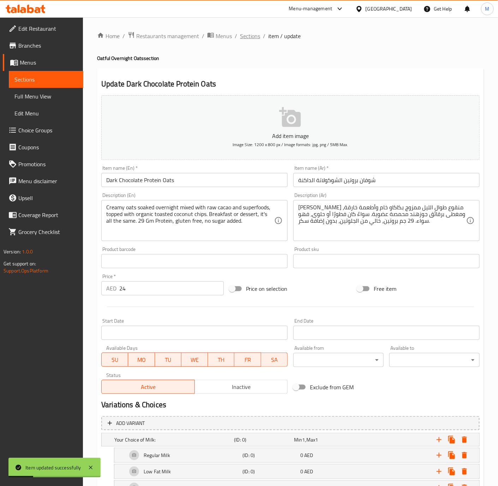
click at [246, 35] on span "Sections" at bounding box center [250, 36] width 20 height 8
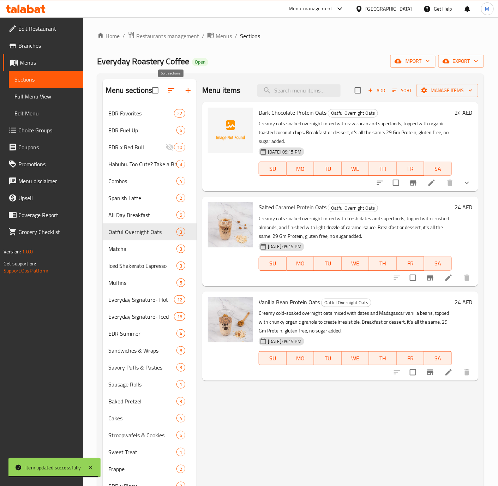
click at [171, 93] on icon "button" at bounding box center [171, 90] width 8 height 8
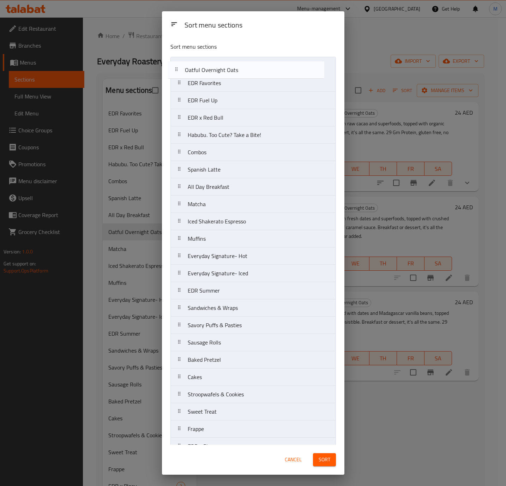
drag, startPoint x: 186, startPoint y: 190, endPoint x: 183, endPoint y: 68, distance: 121.8
click at [183, 68] on nav "EDR Favorites EDR Fuel Up EDR x Red Bull Habubu. Too Cute? Take a Bite! Combos …" at bounding box center [253, 299] width 166 height 485
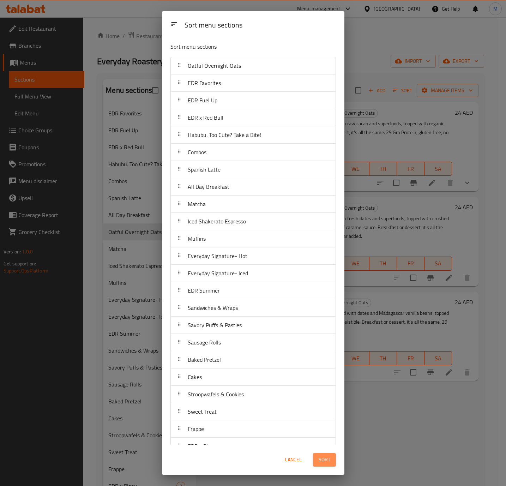
click at [327, 459] on span "Sort" at bounding box center [325, 459] width 12 height 9
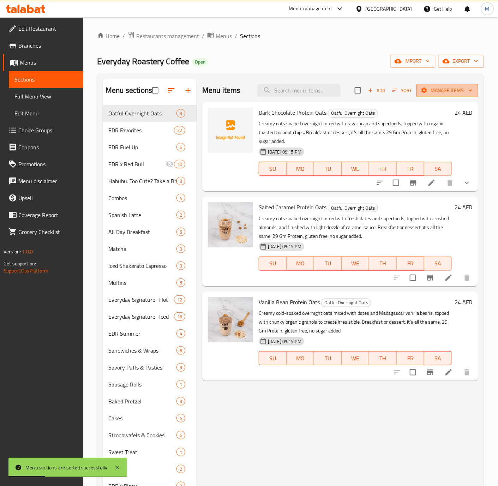
click at [442, 91] on span "Manage items" at bounding box center [447, 90] width 50 height 9
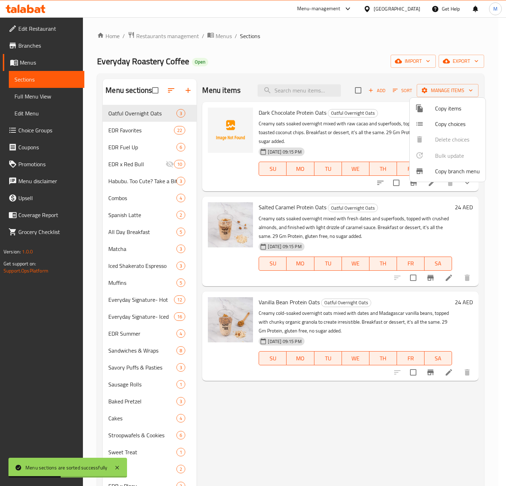
click at [444, 128] on span "Copy choices" at bounding box center [457, 124] width 45 height 8
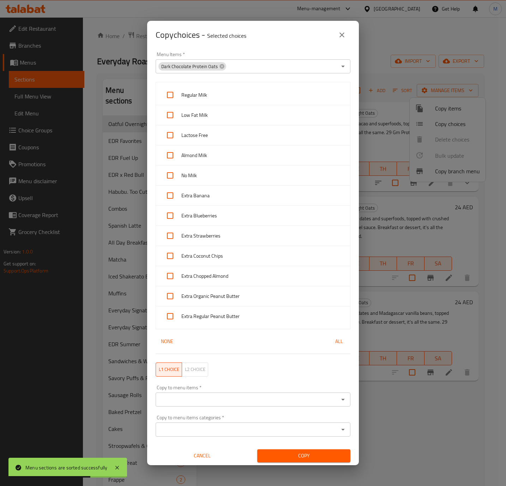
click at [333, 341] on span "All" at bounding box center [339, 341] width 17 height 9
checkbox input "true"
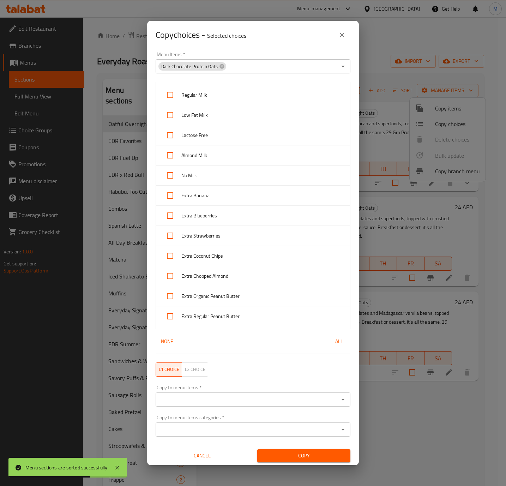
checkbox input "true"
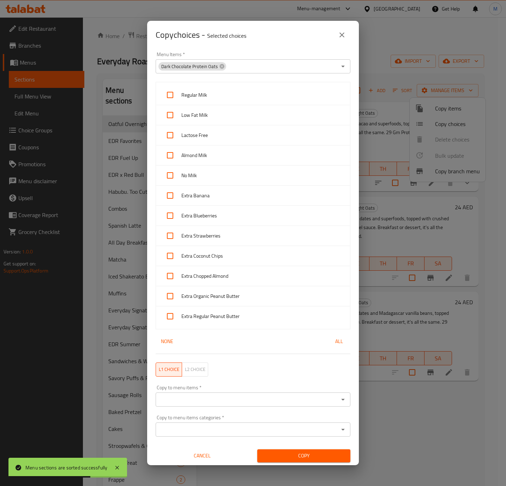
checkbox input "true"
click at [224, 396] on input "Copy to menu items   *" at bounding box center [247, 400] width 179 height 10
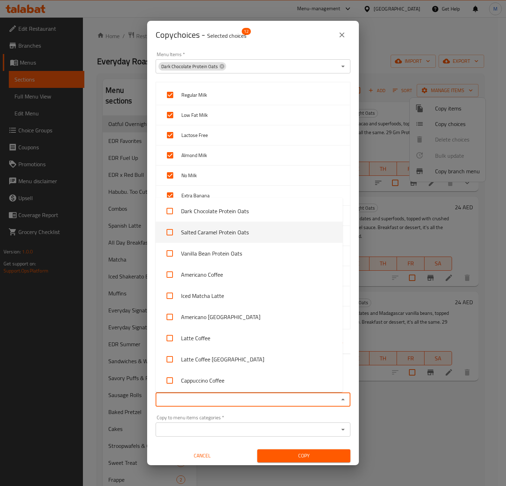
click at [168, 230] on input "checkbox" at bounding box center [169, 232] width 17 height 17
checkbox input "true"
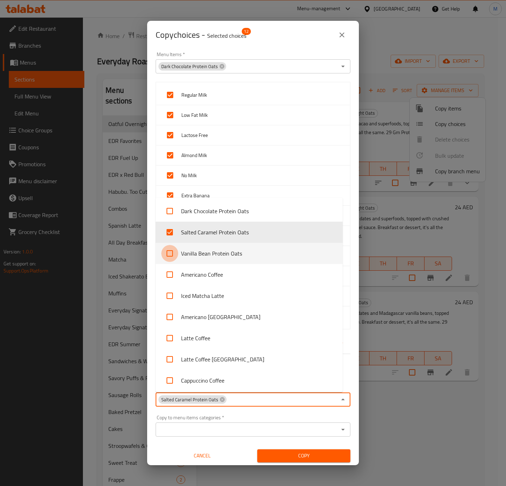
click at [171, 258] on input "checkbox" at bounding box center [169, 253] width 17 height 17
checkbox input "true"
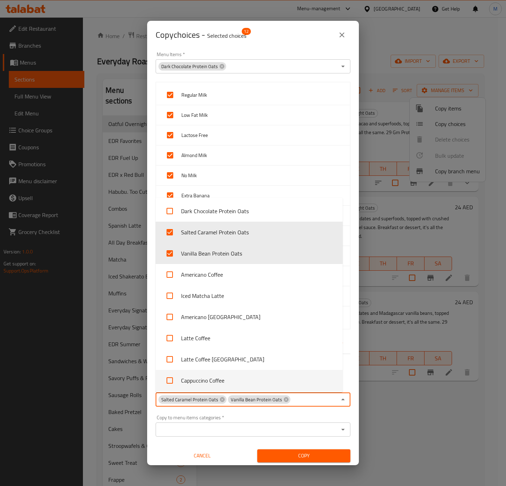
click at [307, 457] on span "Copy" at bounding box center [304, 455] width 82 height 9
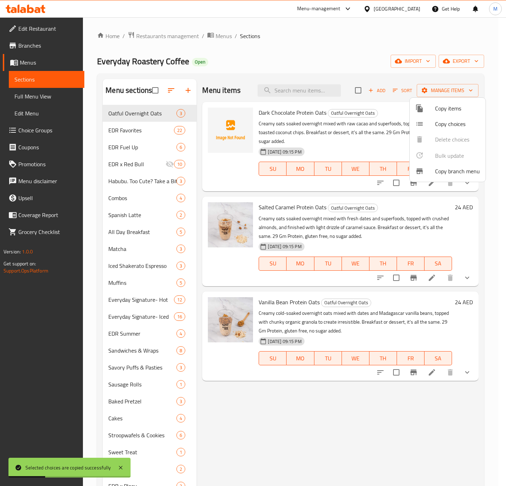
click at [403, 419] on div at bounding box center [253, 243] width 506 height 486
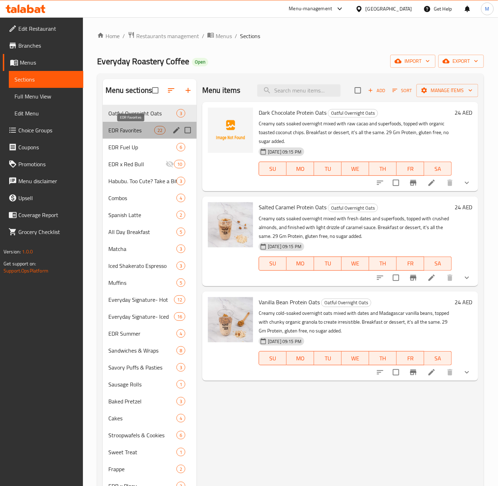
click at [141, 134] on span "EDR Favorites" at bounding box center [131, 130] width 46 height 8
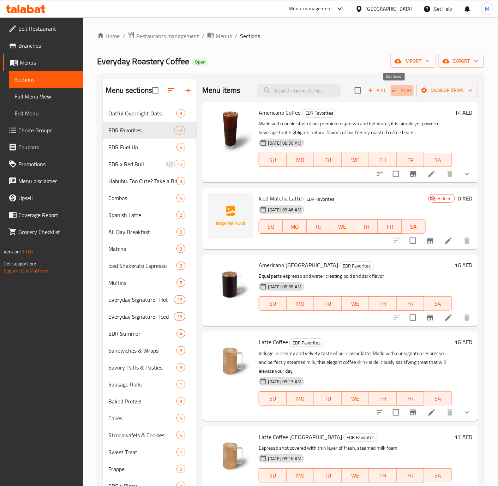
click at [392, 91] on icon "button" at bounding box center [395, 90] width 6 height 6
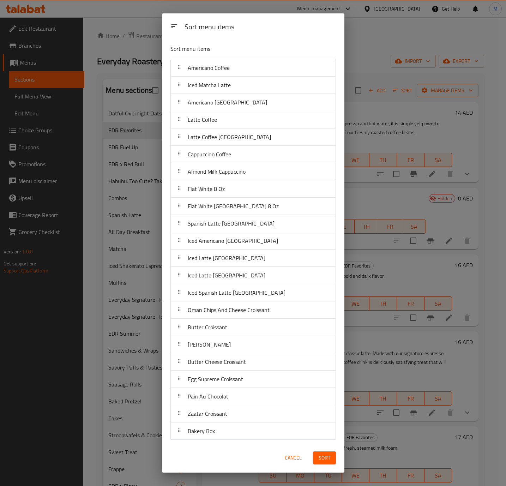
click at [412, 154] on div "Sort menu items Sort menu items Americano Coffee Iced Matcha Latte Americano [G…" at bounding box center [253, 243] width 506 height 486
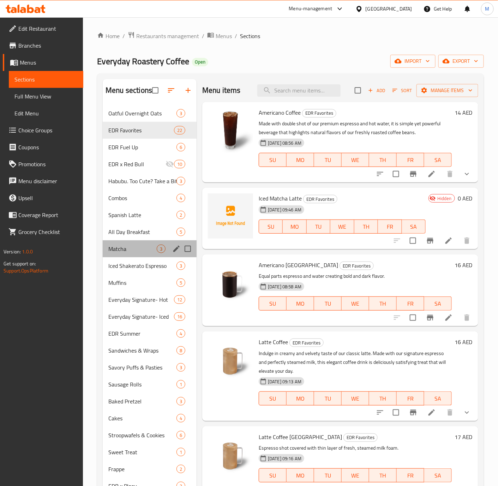
click at [132, 255] on div "Matcha 3" at bounding box center [150, 248] width 94 height 17
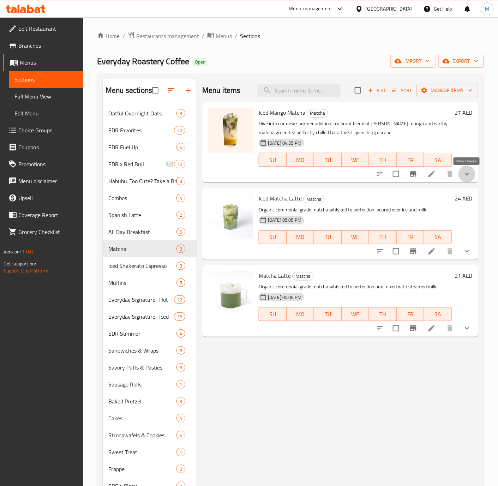
click at [467, 176] on icon "show more" at bounding box center [467, 174] width 8 height 8
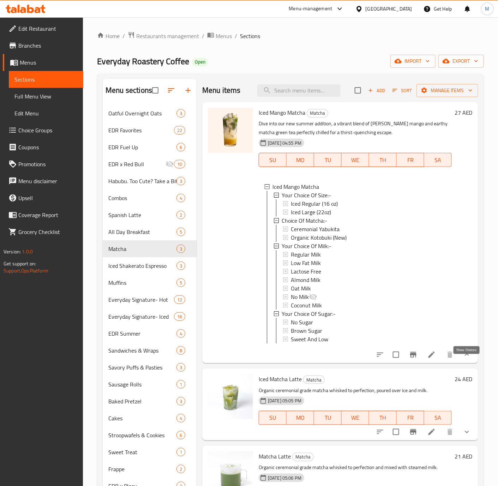
click at [465, 359] on icon "show more" at bounding box center [467, 354] width 8 height 8
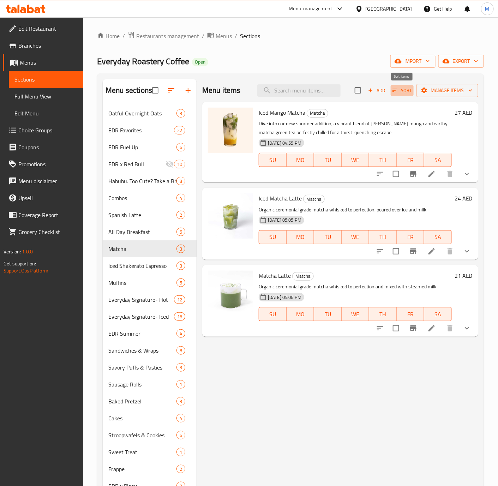
click at [396, 94] on span "Sort" at bounding box center [401, 90] width 19 height 8
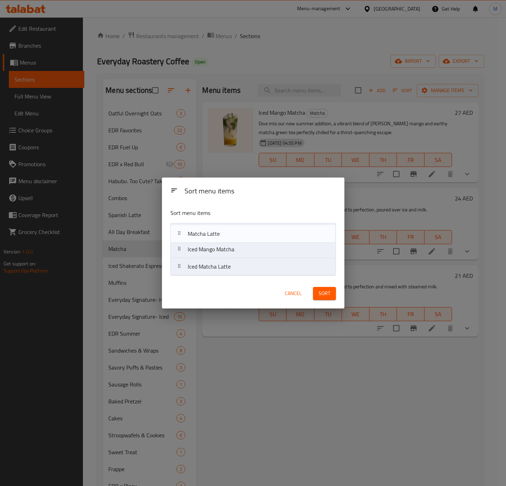
drag, startPoint x: 178, startPoint y: 270, endPoint x: 177, endPoint y: 230, distance: 40.2
click at [177, 230] on nav "Iced Mango Matcha Iced Matcha Latte Matcha Latte" at bounding box center [253, 249] width 166 height 53
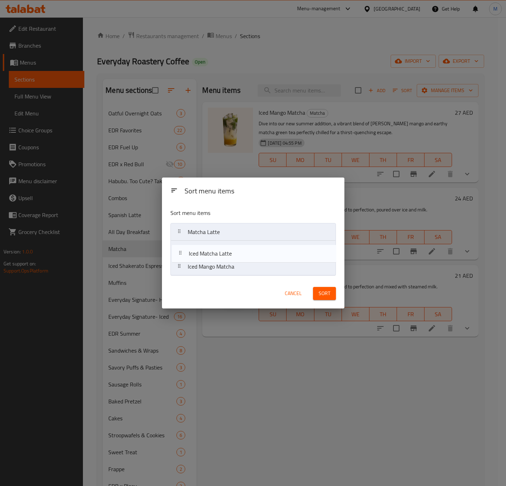
drag, startPoint x: 180, startPoint y: 268, endPoint x: 182, endPoint y: 252, distance: 16.3
click at [182, 252] on nav "Matcha Latte Iced Mango Matcha Iced Matcha Latte" at bounding box center [253, 249] width 166 height 53
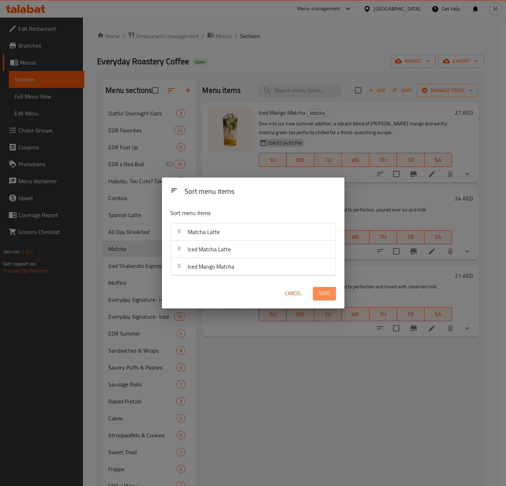
click at [331, 290] on button "Sort" at bounding box center [324, 293] width 23 height 13
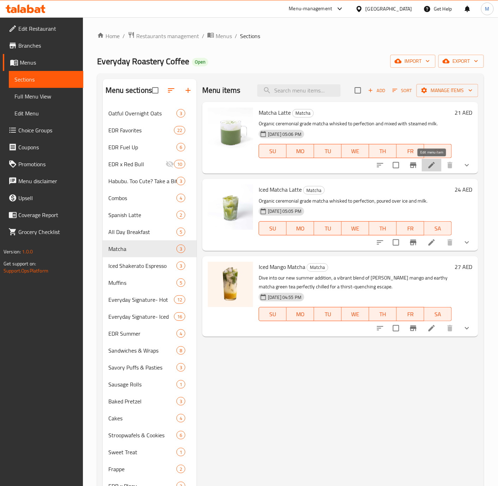
click at [434, 166] on icon at bounding box center [431, 165] width 8 height 8
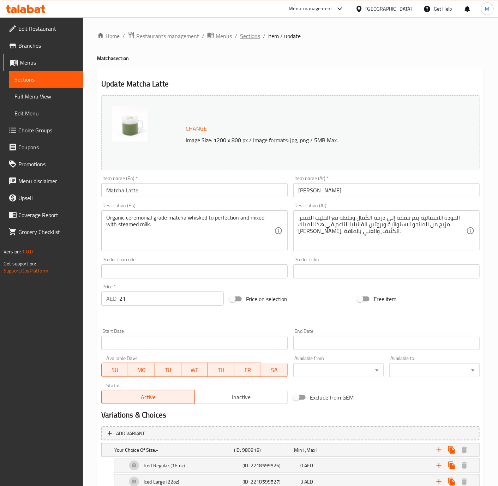
click at [247, 40] on span "Sections" at bounding box center [250, 36] width 20 height 8
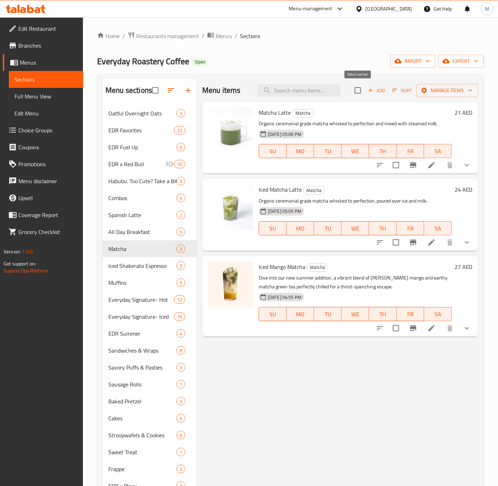
click at [360, 95] on input "checkbox" at bounding box center [357, 90] width 15 height 15
checkbox input "true"
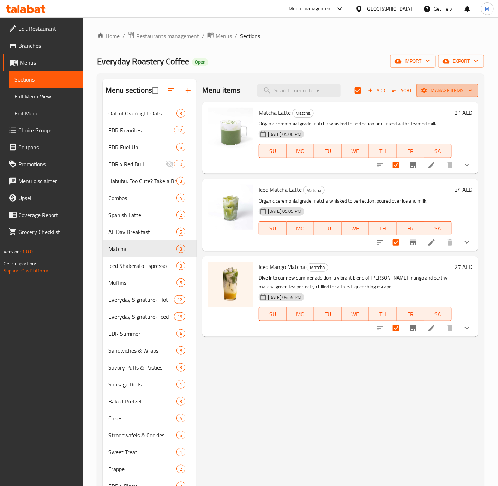
click at [453, 93] on span "Manage items" at bounding box center [447, 90] width 50 height 9
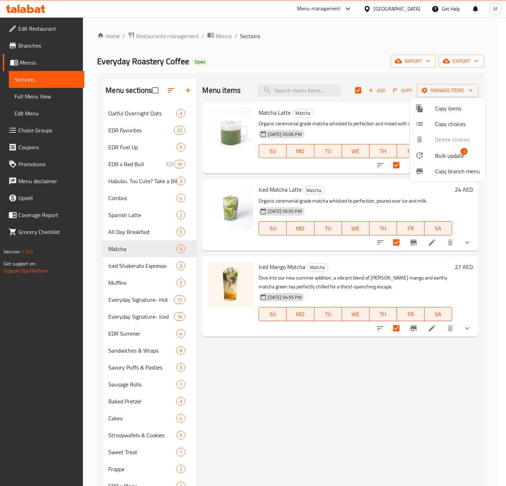
click at [451, 109] on span "Copy items" at bounding box center [457, 108] width 45 height 8
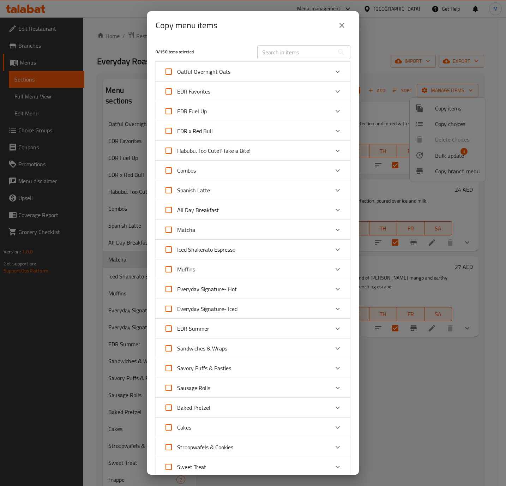
click at [249, 231] on div "Matcha" at bounding box center [246, 229] width 165 height 17
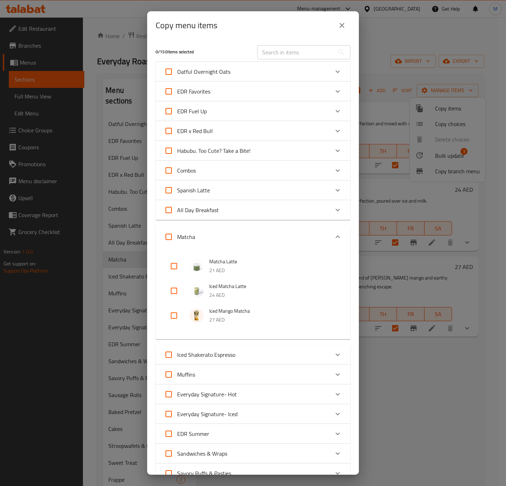
click at [175, 266] on input "checkbox" at bounding box center [174, 266] width 17 height 17
checkbox input "true"
click at [174, 289] on input "checkbox" at bounding box center [174, 290] width 17 height 17
checkbox input "true"
click at [172, 318] on input "checkbox" at bounding box center [174, 315] width 17 height 17
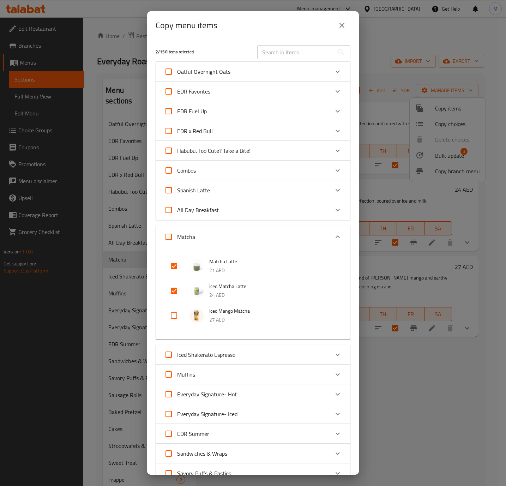
checkbox input "true"
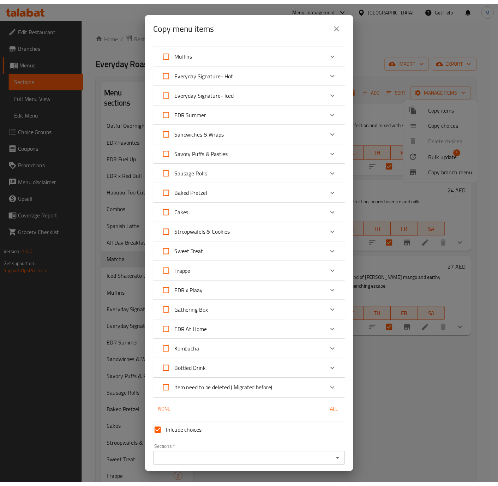
scroll to position [347, 0]
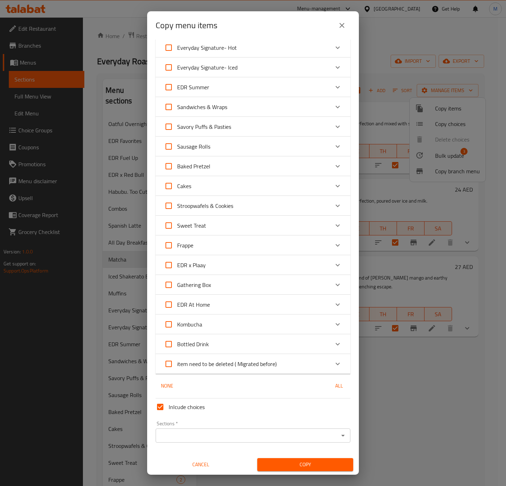
click at [159, 407] on input "Inlcude choices" at bounding box center [160, 406] width 17 height 17
checkbox input "false"
click at [201, 431] on input "Sections   *" at bounding box center [247, 436] width 179 height 10
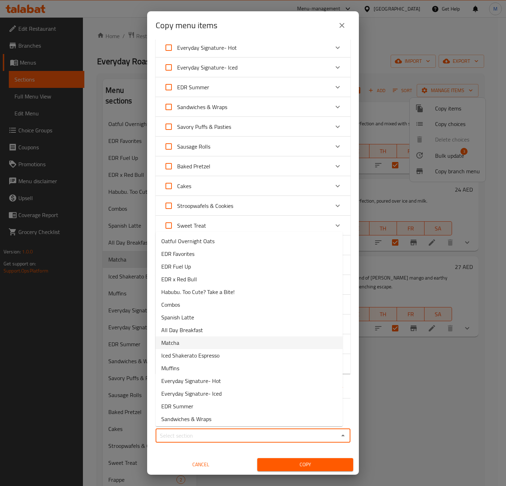
click at [199, 340] on li "Matcha" at bounding box center [249, 342] width 187 height 13
type input "Matcha"
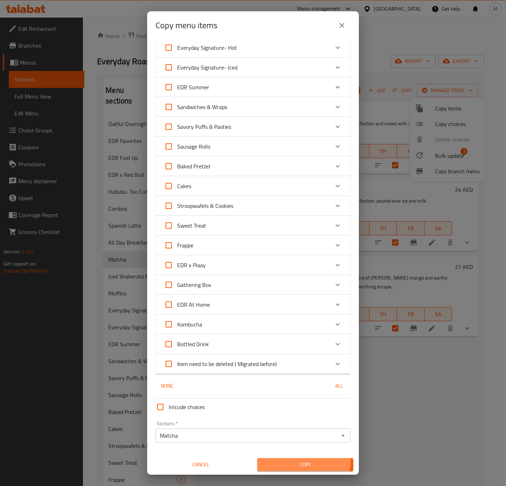
click at [292, 459] on button "Copy" at bounding box center [305, 464] width 96 height 13
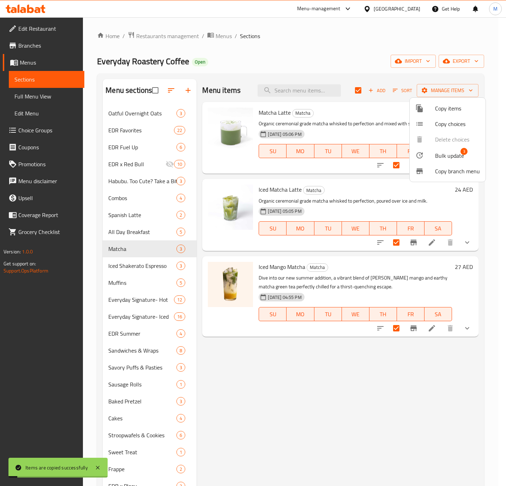
click at [387, 401] on div at bounding box center [253, 243] width 506 height 486
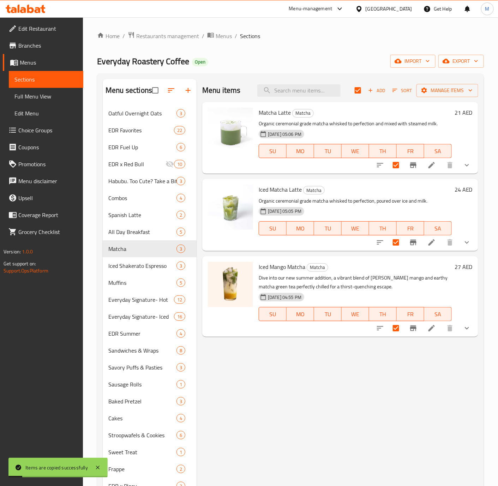
checkbox input "false"
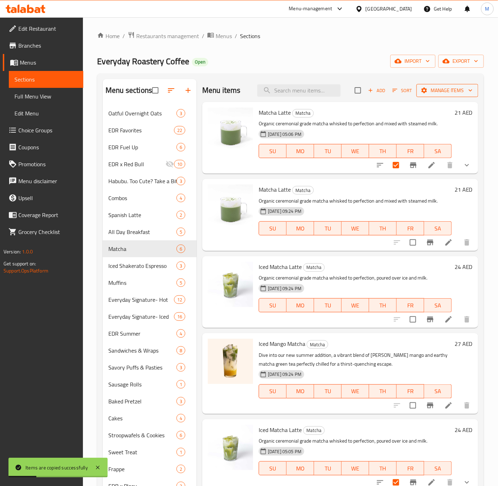
click at [431, 92] on span "Manage items" at bounding box center [447, 90] width 50 height 9
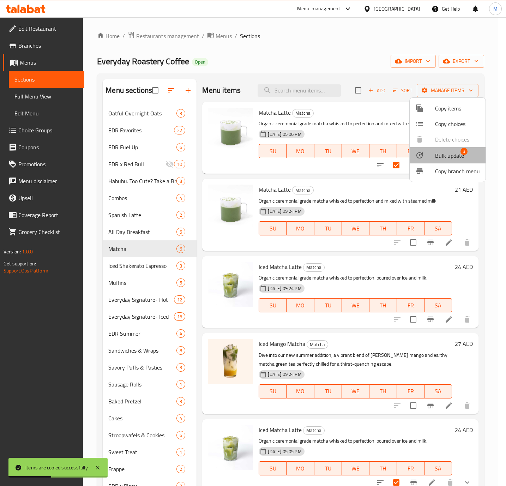
click at [453, 154] on span "Bulk update" at bounding box center [449, 155] width 29 height 8
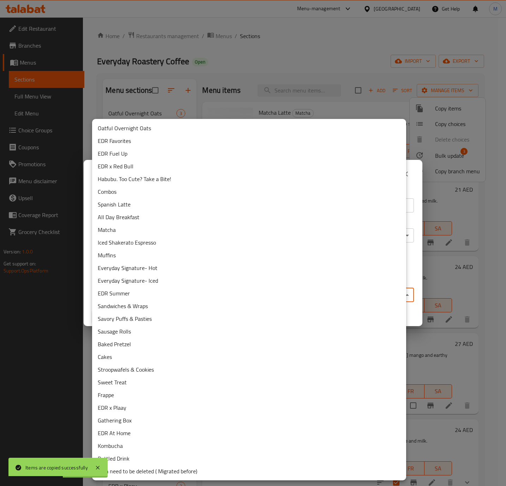
click at [155, 293] on body "Items are copied successfully ​ Menu-management [GEOGRAPHIC_DATA] Get Help M Ed…" at bounding box center [253, 251] width 506 height 469
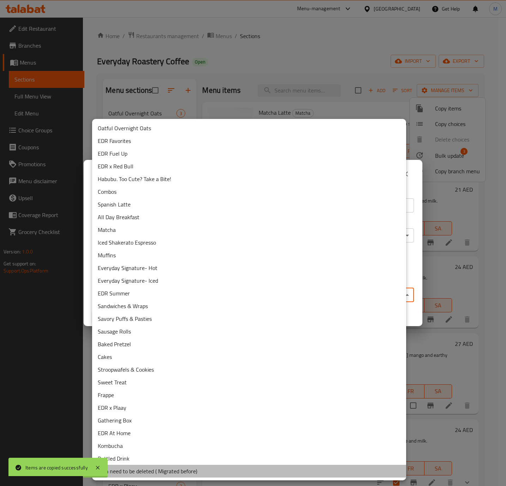
click at [190, 468] on li "item need to be deleted ( Migrated before)" at bounding box center [249, 471] width 314 height 13
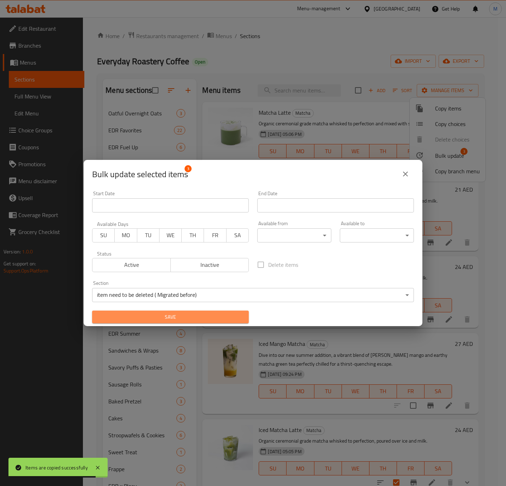
click at [175, 315] on span "Save" at bounding box center [170, 317] width 145 height 9
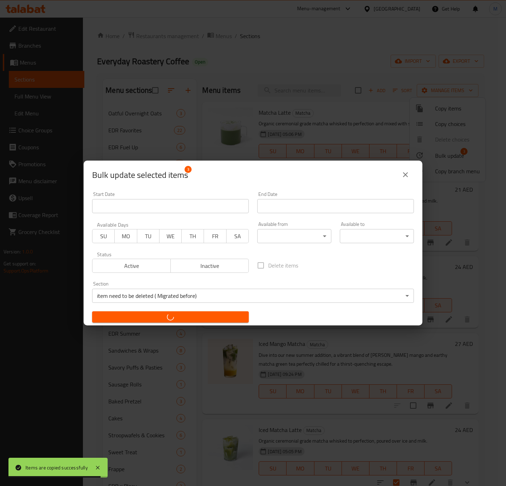
checkbox input "false"
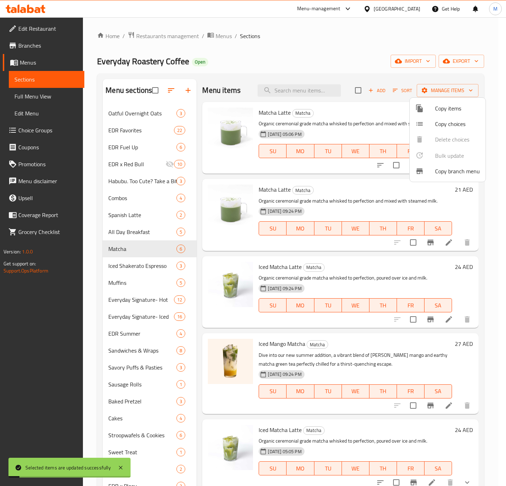
click at [491, 191] on div at bounding box center [253, 243] width 506 height 486
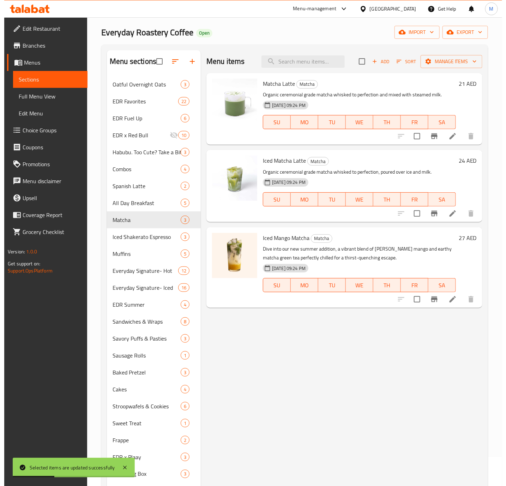
scroll to position [3, 0]
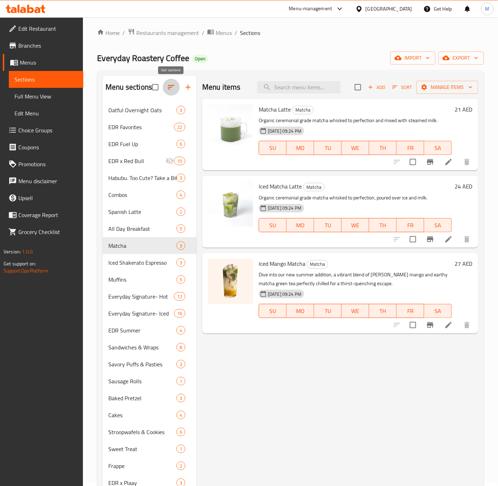
click at [168, 87] on icon "button" at bounding box center [171, 87] width 6 height 4
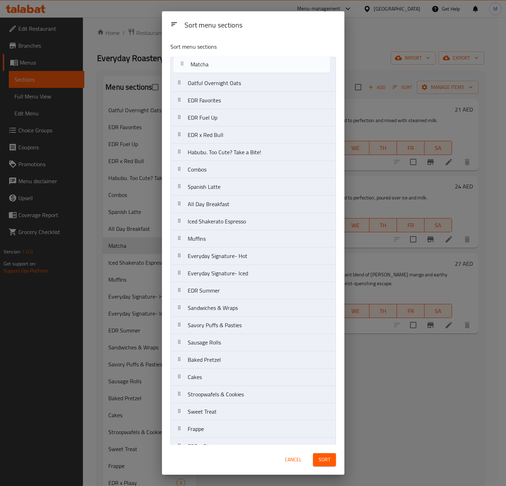
drag, startPoint x: 182, startPoint y: 208, endPoint x: 185, endPoint y: 65, distance: 143.3
click at [185, 65] on nav "Oatful Overnight Oats EDR Favorites EDR Fuel Up EDR x Red Bull Habubu. Too Cute…" at bounding box center [253, 299] width 166 height 485
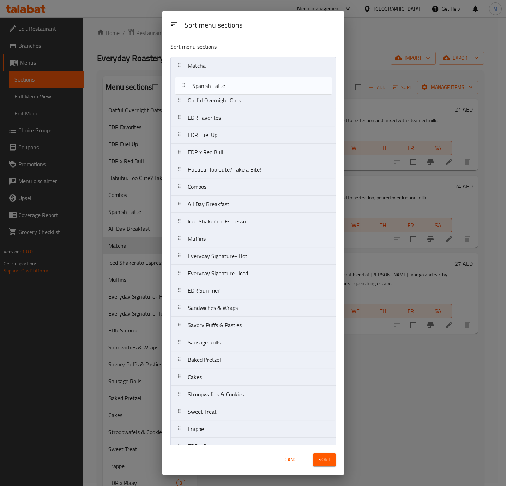
drag, startPoint x: 184, startPoint y: 191, endPoint x: 189, endPoint y: 85, distance: 106.0
click at [189, 85] on nav "Matcha Oatful Overnight Oats EDR Favorites EDR Fuel Up EDR x Red Bull Habubu. T…" at bounding box center [253, 299] width 166 height 485
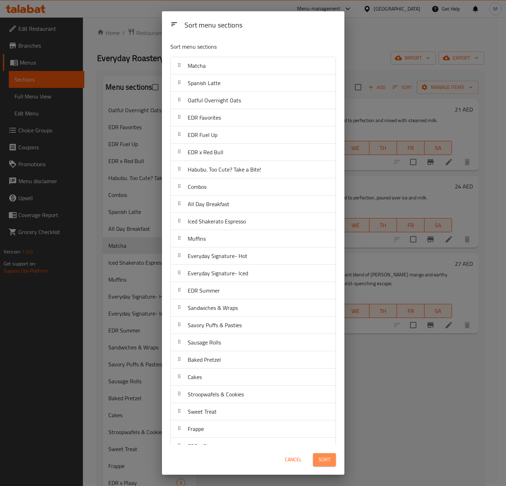
click at [326, 460] on span "Sort" at bounding box center [325, 459] width 12 height 9
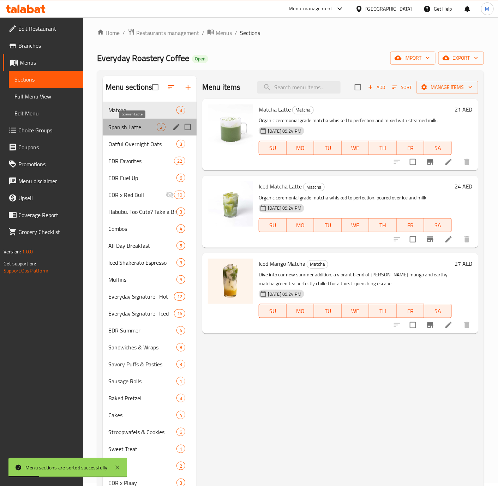
click at [139, 130] on span "Spanish Latte" at bounding box center [132, 127] width 48 height 8
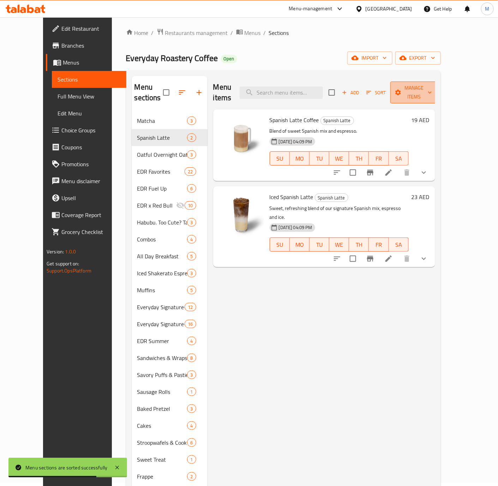
click at [438, 92] on button "Manage items" at bounding box center [413, 93] width 47 height 22
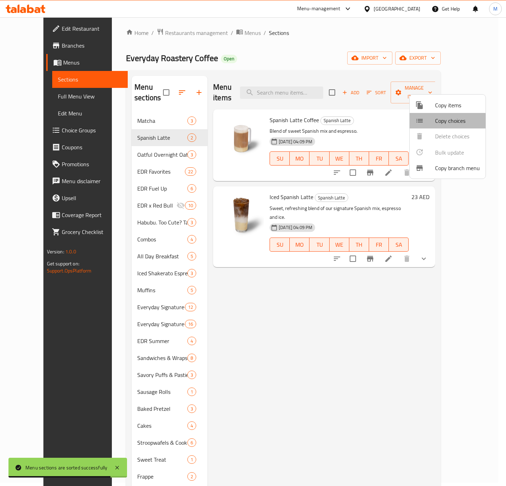
click at [446, 124] on span "Copy choices" at bounding box center [457, 120] width 45 height 8
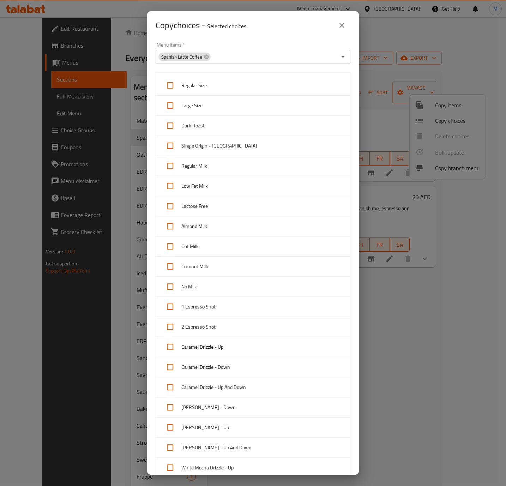
click at [213, 89] on span "Regular Size" at bounding box center [262, 85] width 163 height 9
checkbox input "true"
click at [212, 104] on span "Large Size" at bounding box center [262, 105] width 163 height 9
checkbox input "true"
click at [214, 163] on span "Regular Milk" at bounding box center [262, 166] width 163 height 9
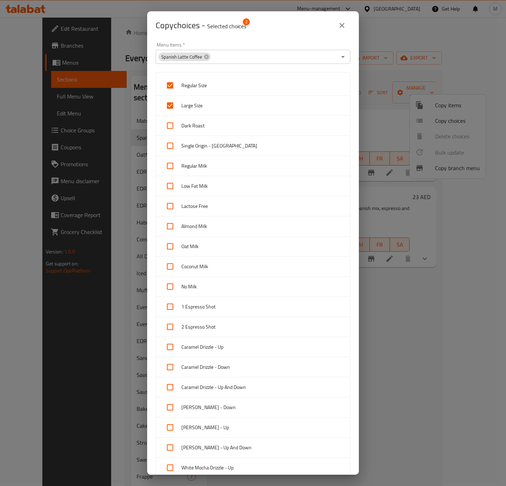
checkbox input "true"
click at [213, 183] on span "Low Fat Milk" at bounding box center [262, 186] width 163 height 9
checkbox input "true"
click at [211, 210] on span "Lactose Free" at bounding box center [262, 206] width 163 height 9
checkbox input "true"
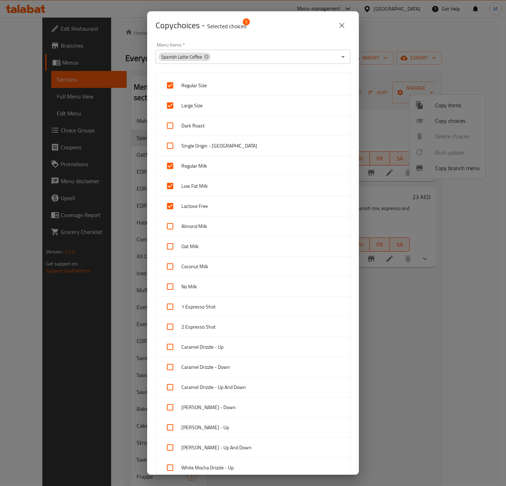
click at [213, 228] on span "Almond Milk" at bounding box center [262, 226] width 163 height 9
checkbox input "true"
click at [212, 251] on span "Oat Milk" at bounding box center [262, 246] width 163 height 9
checkbox input "true"
click at [214, 265] on span "Coconut Milk" at bounding box center [262, 266] width 163 height 9
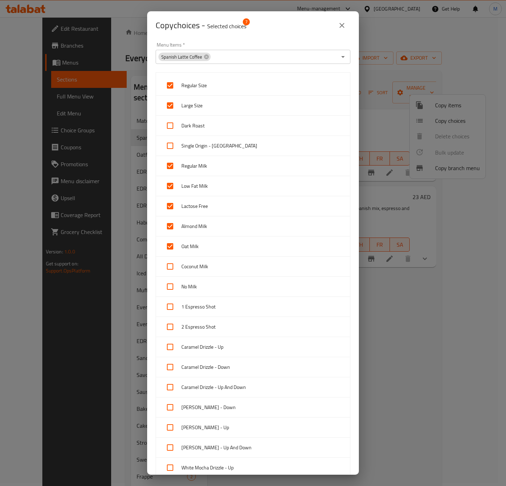
checkbox input "true"
click at [214, 286] on span "No Milk" at bounding box center [262, 286] width 163 height 9
checkbox input "true"
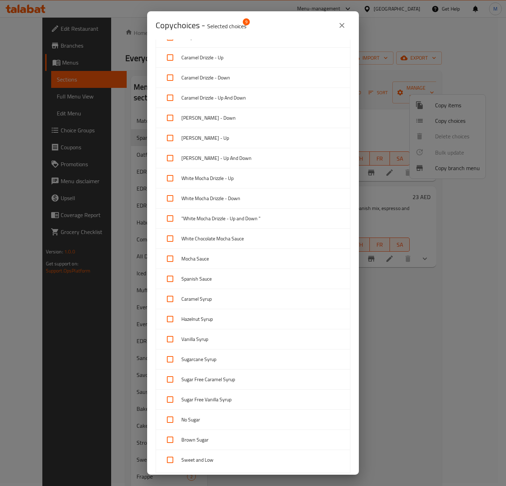
scroll to position [290, 0]
click at [196, 302] on span "Caramel Syrup" at bounding box center [262, 298] width 163 height 9
checkbox input "true"
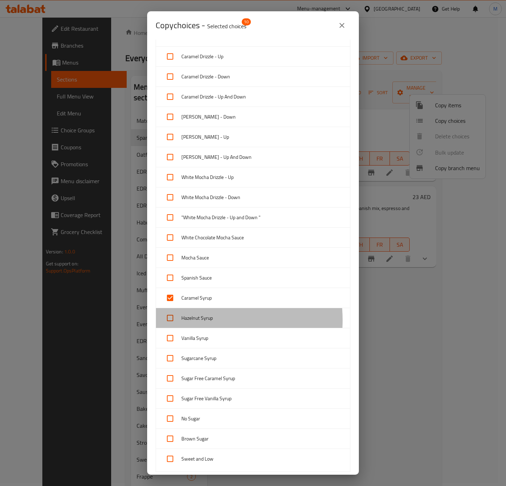
click at [196, 323] on span "Hazelnut Syrup" at bounding box center [262, 318] width 163 height 9
checkbox input "true"
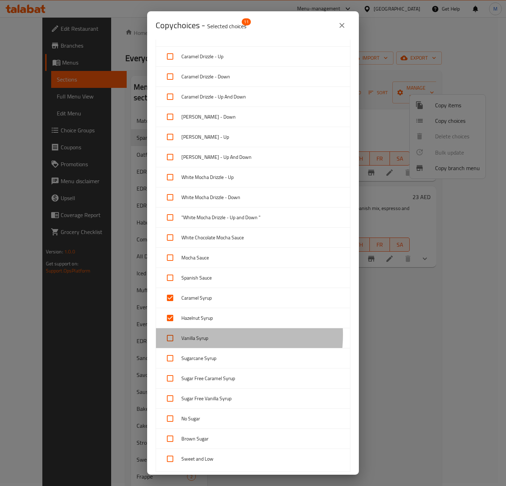
click at [199, 339] on span "Vanilla Syrup" at bounding box center [262, 338] width 163 height 9
checkbox input "true"
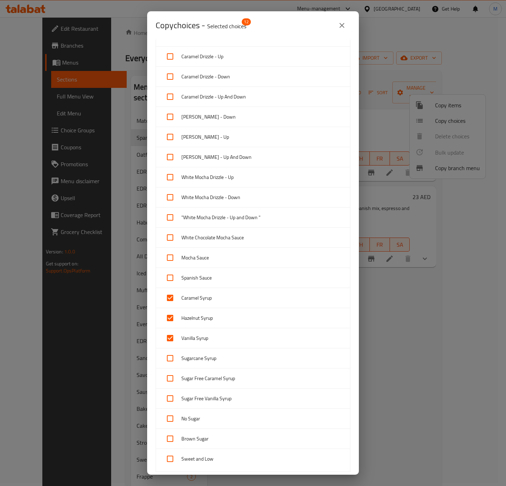
click at [199, 359] on span "Sugarcane Syrup" at bounding box center [262, 358] width 163 height 9
checkbox input "true"
click at [207, 383] on span "Sugar Free Caramel Syrup" at bounding box center [262, 378] width 163 height 9
checkbox input "true"
click at [207, 403] on span "Sugar Free Vanilla Syrup" at bounding box center [262, 398] width 163 height 9
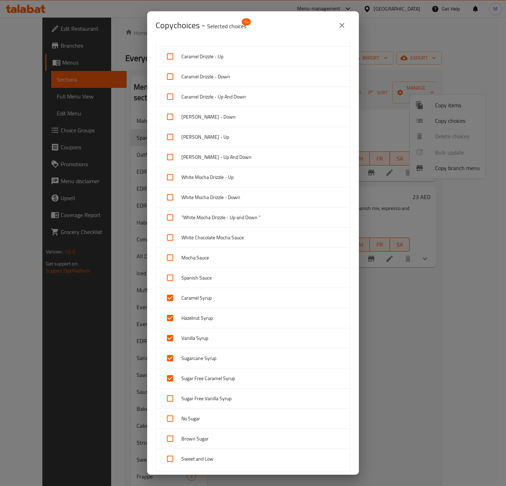
checkbox input "true"
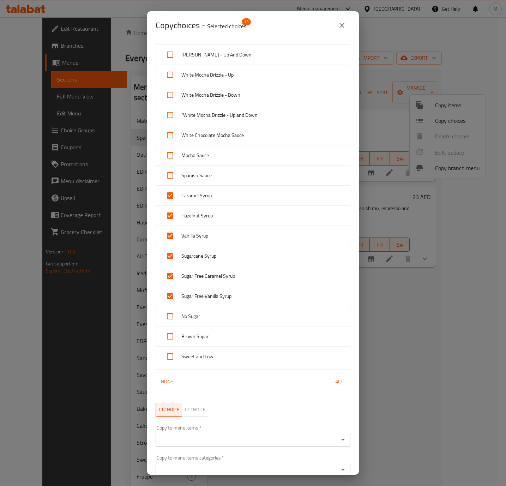
scroll to position [398, 0]
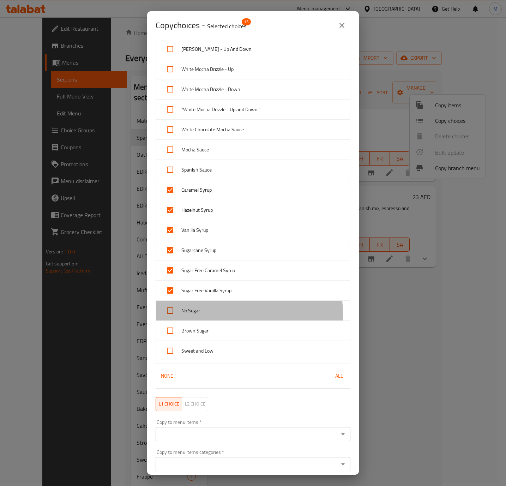
click at [217, 315] on span "No Sugar" at bounding box center [262, 310] width 163 height 9
checkbox input "true"
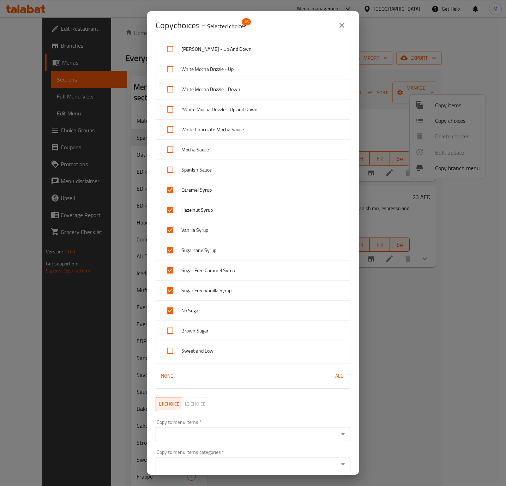
click at [216, 329] on div "Brown Sugar" at bounding box center [253, 331] width 194 height 20
checkbox input "true"
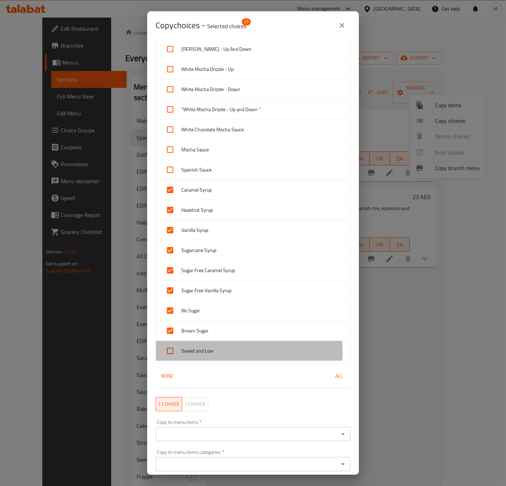
click at [213, 355] on span "Sweet and Low" at bounding box center [262, 351] width 163 height 9
checkbox input "true"
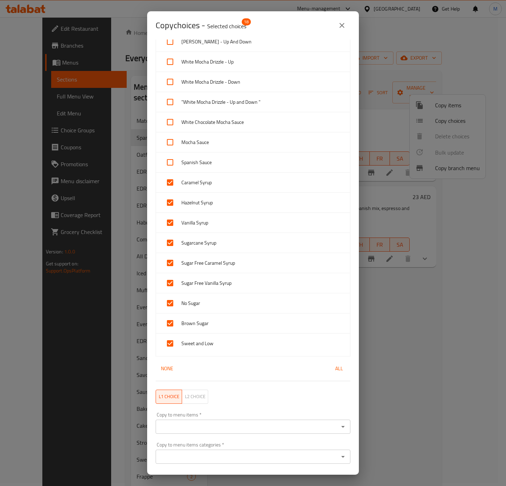
scroll to position [412, 0]
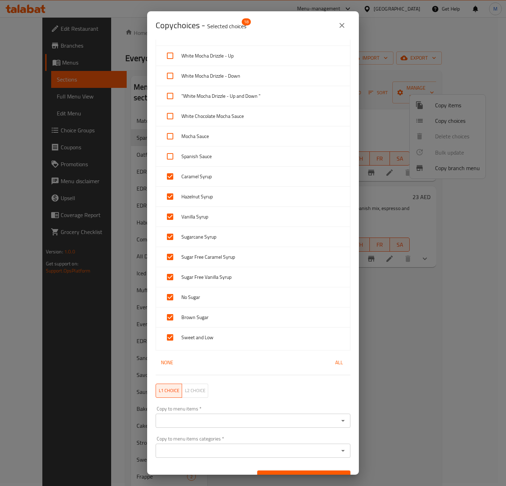
click at [233, 426] on input "Copy to menu items   *" at bounding box center [247, 421] width 179 height 10
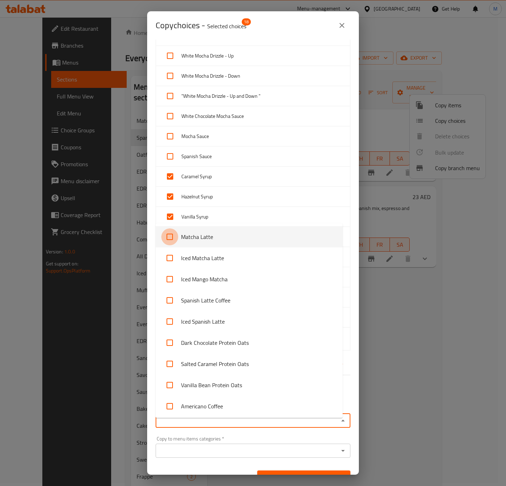
click at [172, 239] on input "checkbox" at bounding box center [169, 236] width 17 height 17
checkbox input "true"
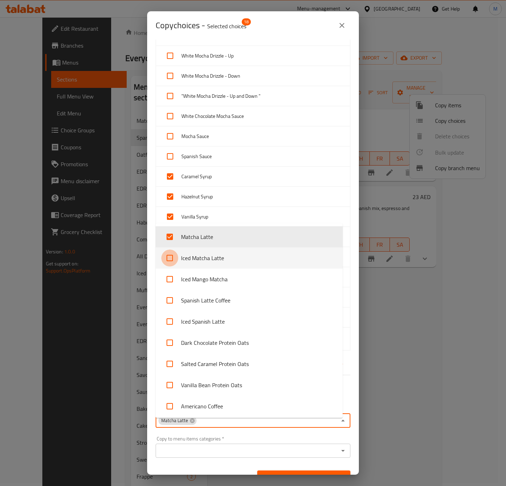
click at [170, 260] on input "checkbox" at bounding box center [169, 257] width 17 height 17
checkbox input "true"
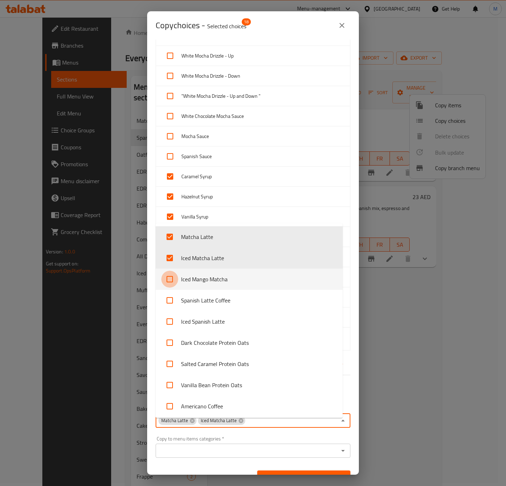
click at [170, 277] on input "checkbox" at bounding box center [169, 279] width 17 height 17
checkbox input "true"
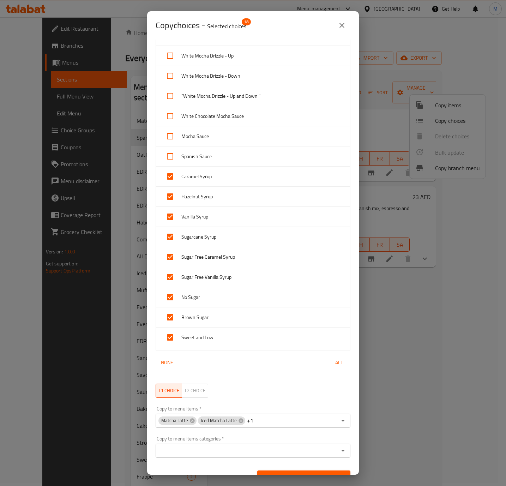
scroll to position [430, 0]
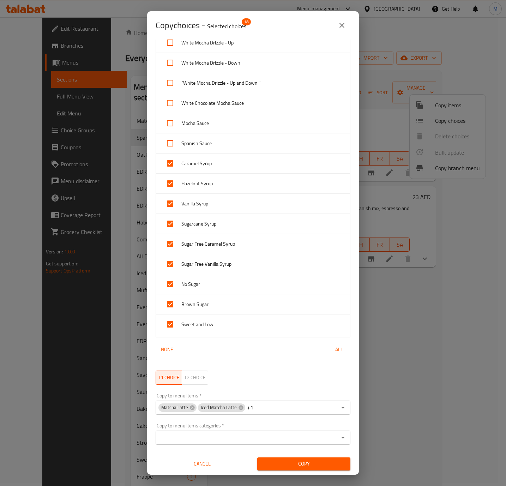
click at [312, 464] on span "Copy" at bounding box center [304, 463] width 82 height 9
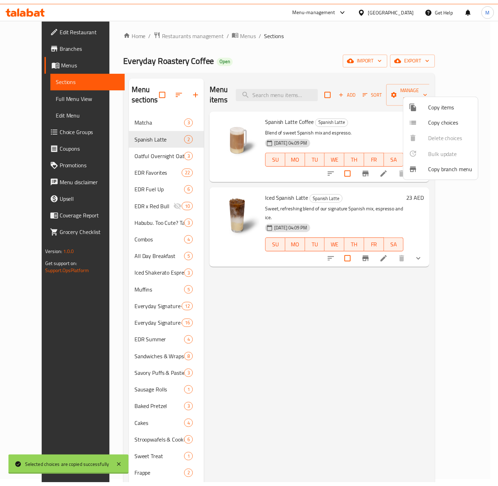
scroll to position [1, 0]
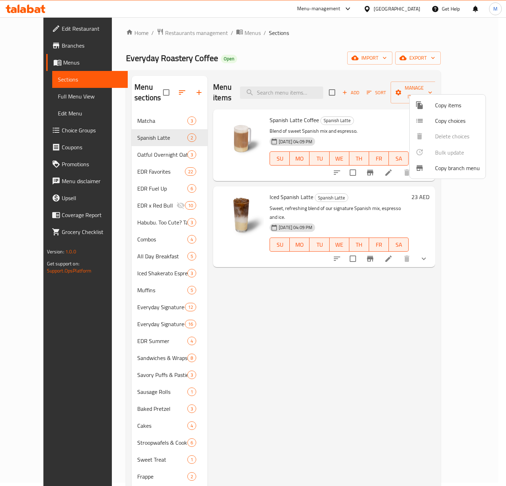
click at [304, 270] on div at bounding box center [253, 243] width 506 height 486
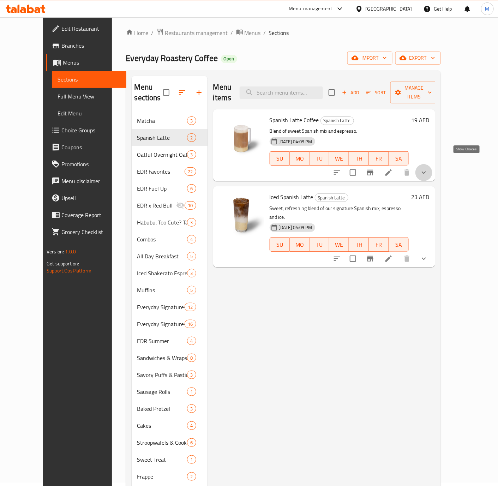
click at [428, 168] on icon "show more" at bounding box center [424, 172] width 8 height 8
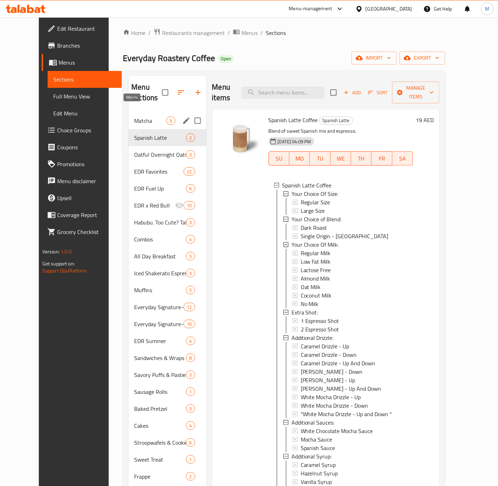
click at [149, 116] on span "Matcha" at bounding box center [150, 120] width 32 height 8
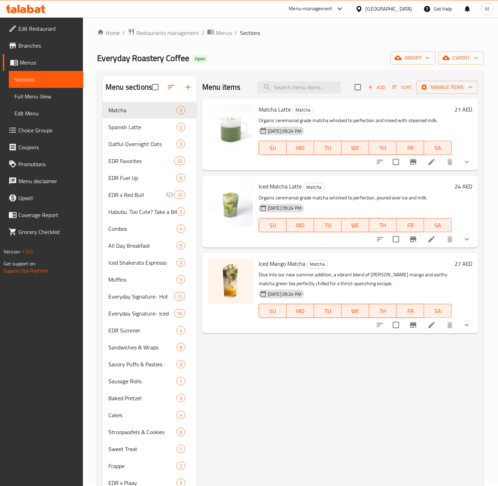
click at [467, 165] on icon "show more" at bounding box center [467, 162] width 8 height 8
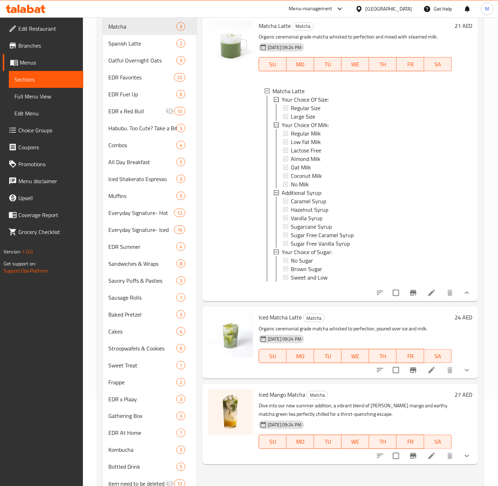
scroll to position [115, 0]
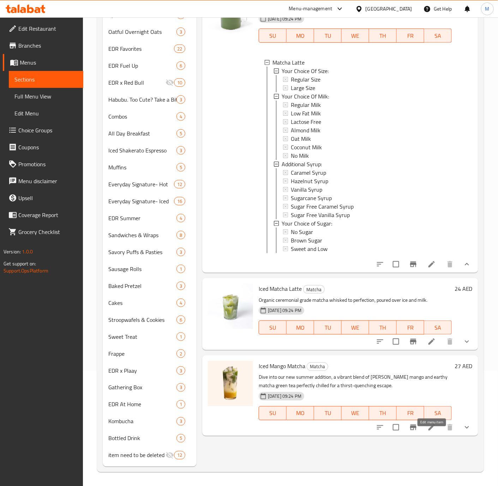
click at [434, 432] on icon at bounding box center [431, 427] width 8 height 8
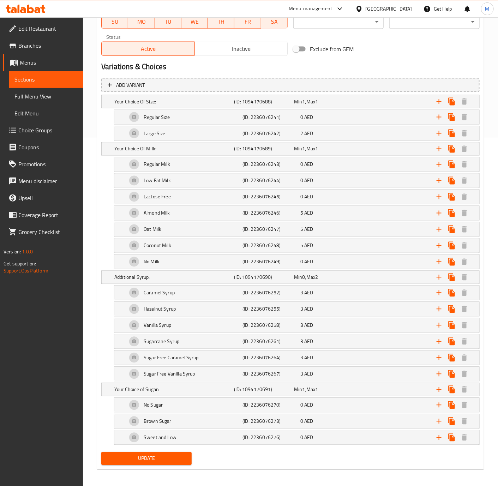
scroll to position [347, 0]
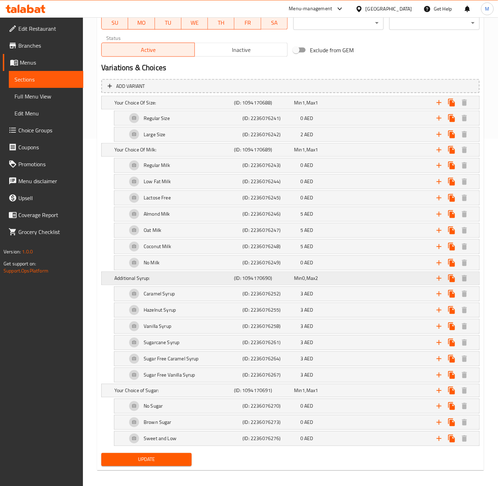
click at [233, 108] on div "(ID: 1094170690)" at bounding box center [263, 103] width 60 height 10
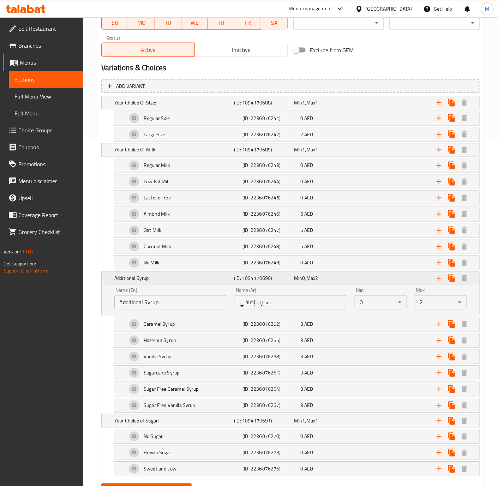
drag, startPoint x: 279, startPoint y: 282, endPoint x: 235, endPoint y: 282, distance: 43.4
click at [235, 282] on h5 "(ID: 1094170690)" at bounding box center [262, 278] width 57 height 7
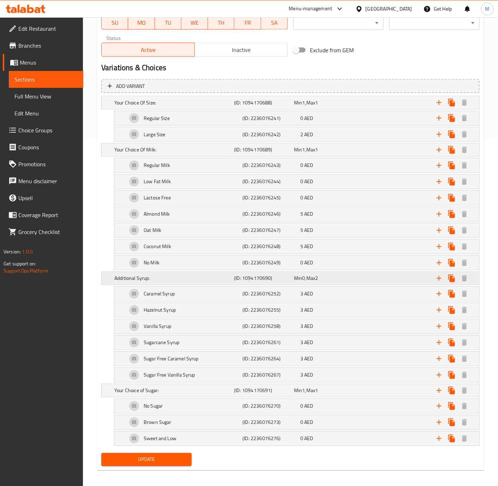
click at [194, 106] on h5 "Additional Syrup:" at bounding box center [172, 102] width 117 height 7
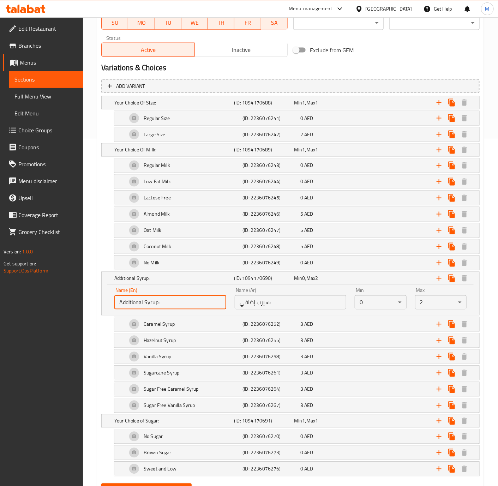
click at [178, 299] on input "Additional Syrup:" at bounding box center [170, 302] width 112 height 14
click at [255, 282] on h5 "(ID: 1094170690)" at bounding box center [262, 278] width 57 height 7
